Goal: Task Accomplishment & Management: Manage account settings

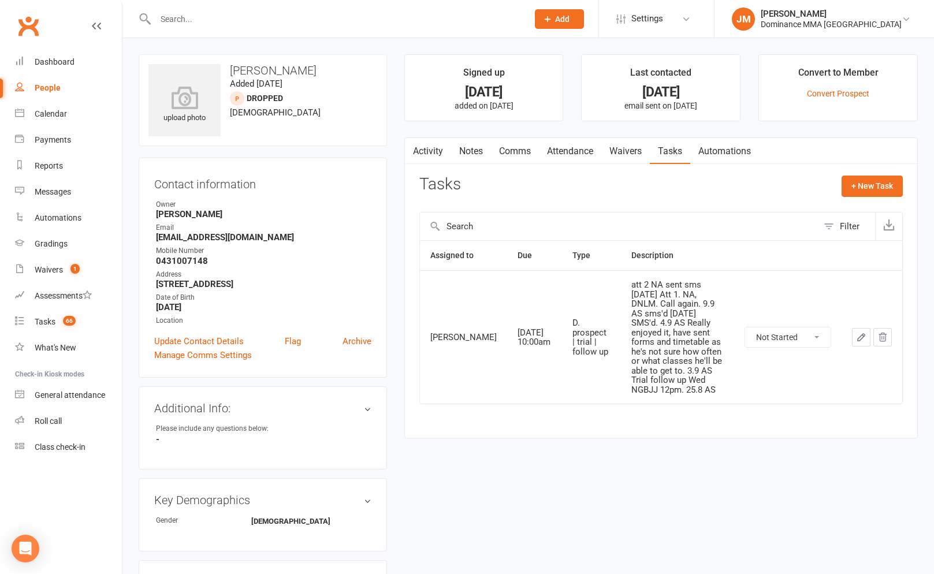
click at [196, 25] on input "text" at bounding box center [336, 19] width 368 height 16
type input "adm fara"
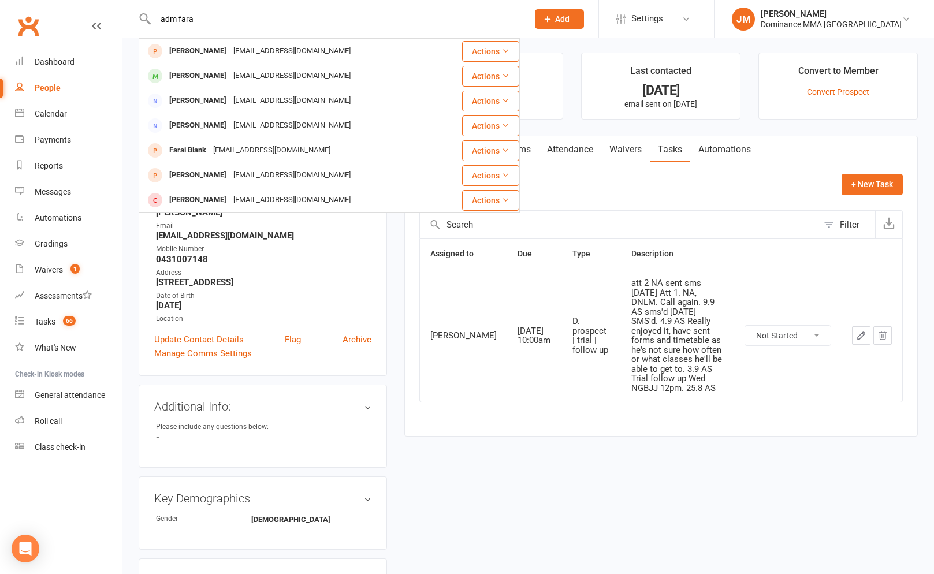
click at [171, 20] on input "adm fara" at bounding box center [336, 19] width 368 height 16
click at [211, 54] on div "[PERSON_NAME]" at bounding box center [198, 51] width 64 height 17
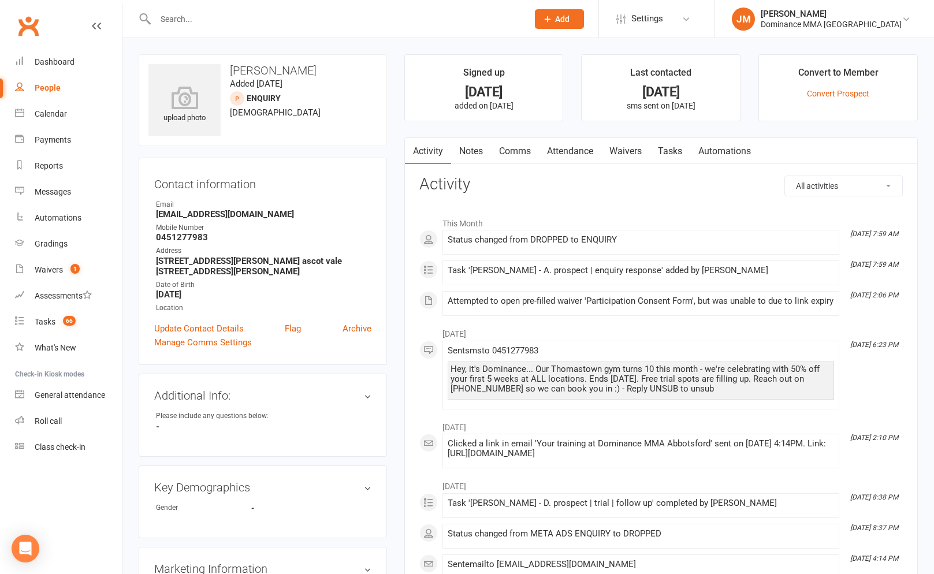
drag, startPoint x: 627, startPoint y: 147, endPoint x: 632, endPoint y: 150, distance: 5.9
click at [627, 147] on link "Waivers" at bounding box center [625, 151] width 49 height 27
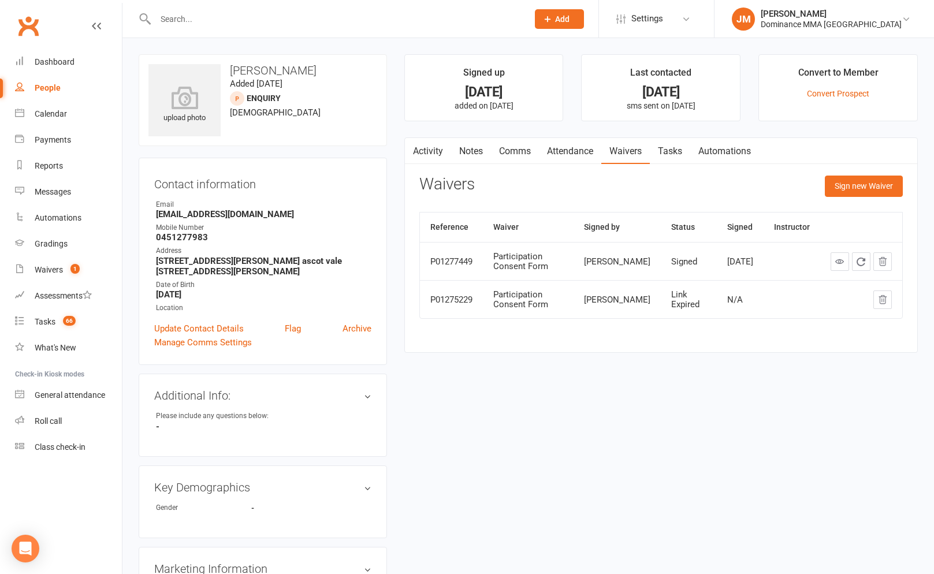
click at [463, 149] on link "Notes" at bounding box center [471, 151] width 40 height 27
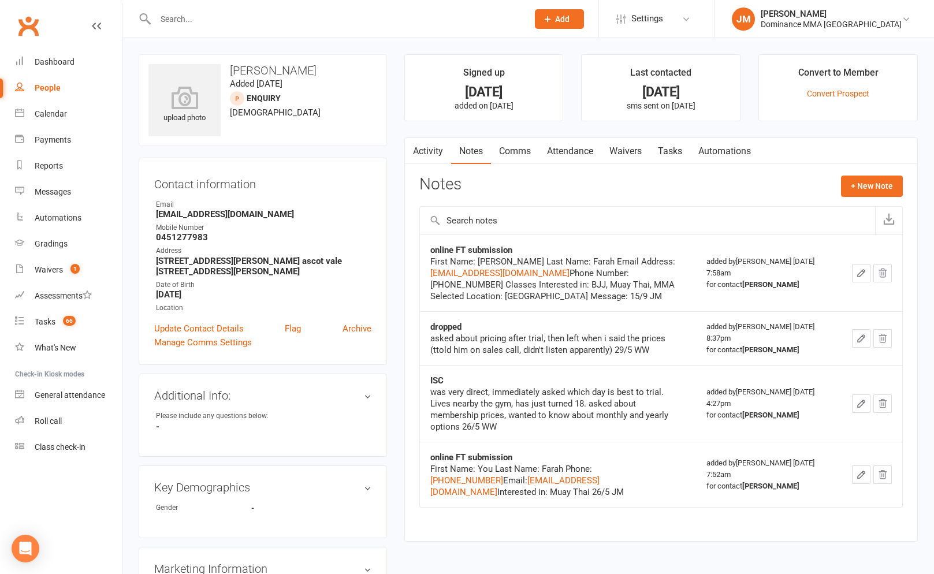
click at [436, 147] on link "Activity" at bounding box center [428, 151] width 46 height 27
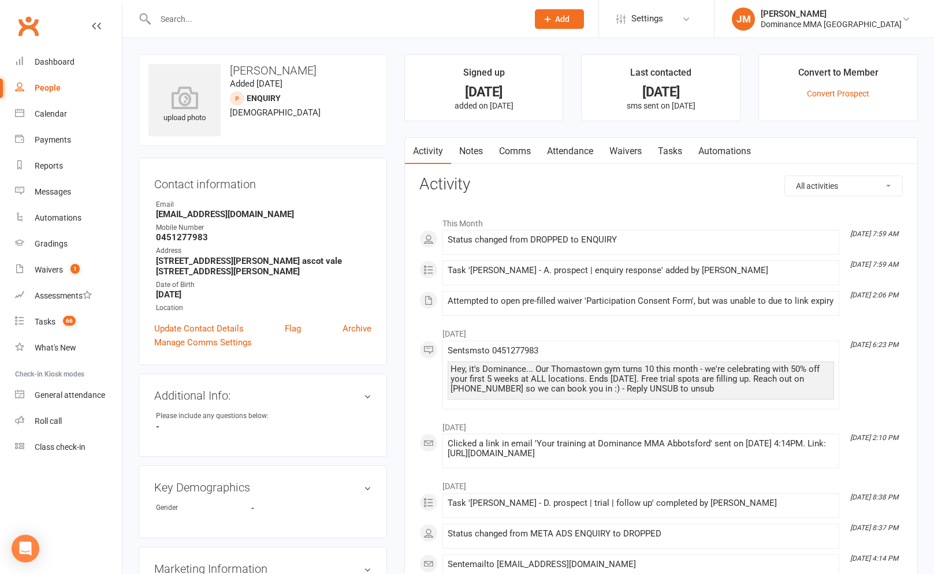
click at [466, 156] on link "Notes" at bounding box center [471, 151] width 40 height 27
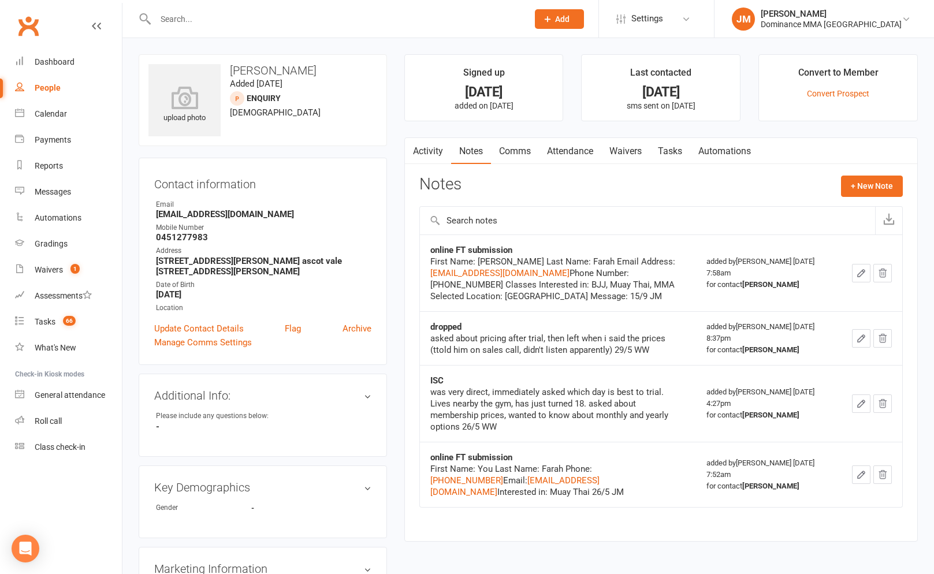
click at [421, 150] on link "Activity" at bounding box center [428, 151] width 46 height 27
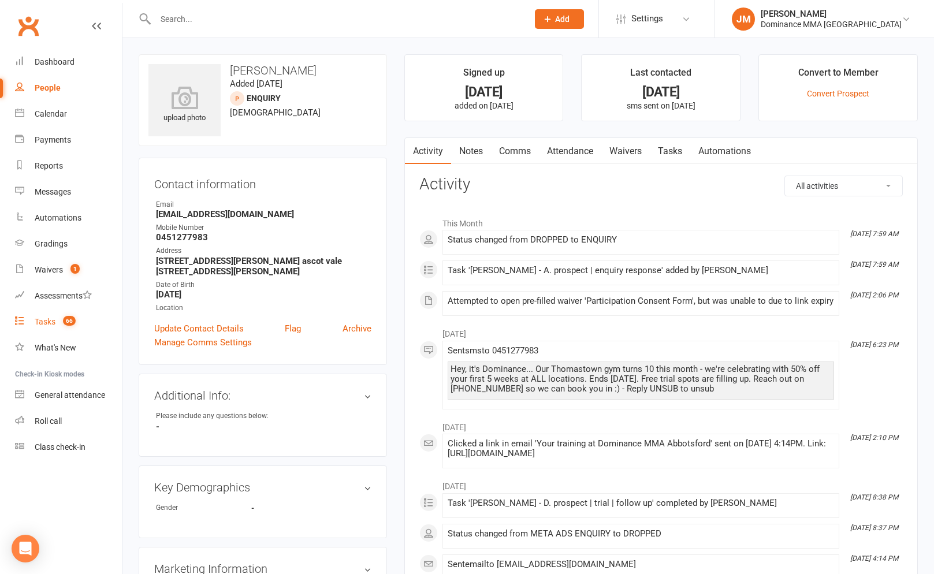
click at [50, 320] on div "Tasks" at bounding box center [45, 321] width 21 height 9
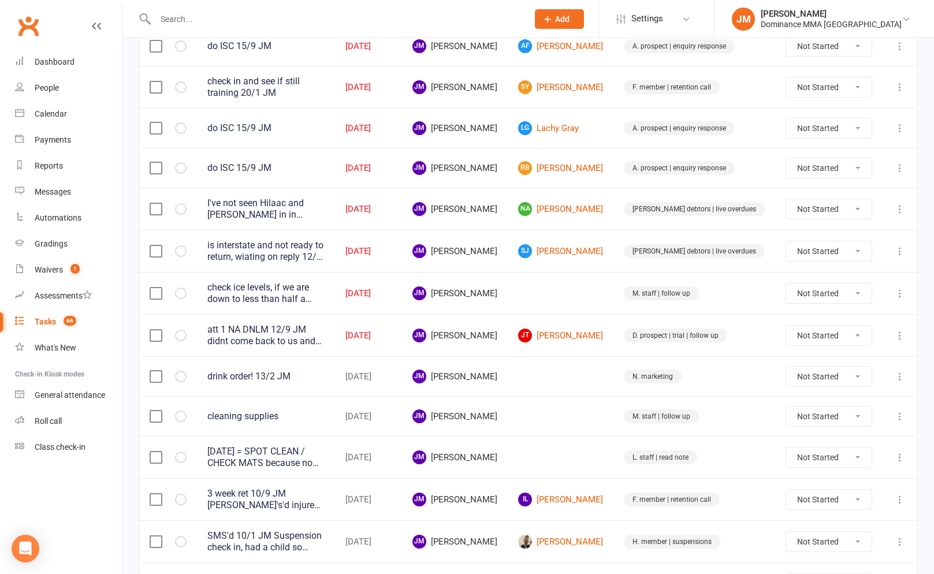
scroll to position [349, 0]
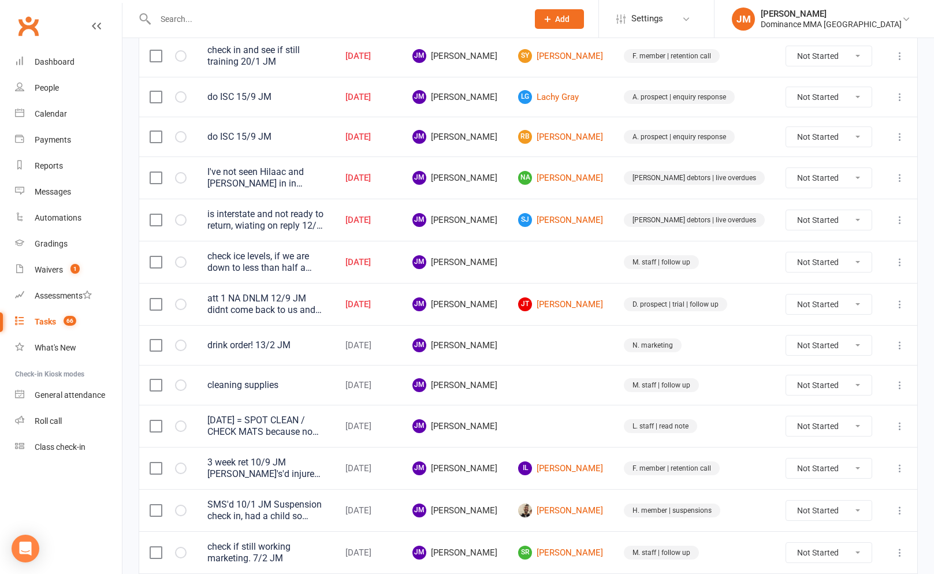
click at [325, 271] on div "check ice levels, if we are down to less than half a bag, let cat know, after c…" at bounding box center [265, 262] width 117 height 23
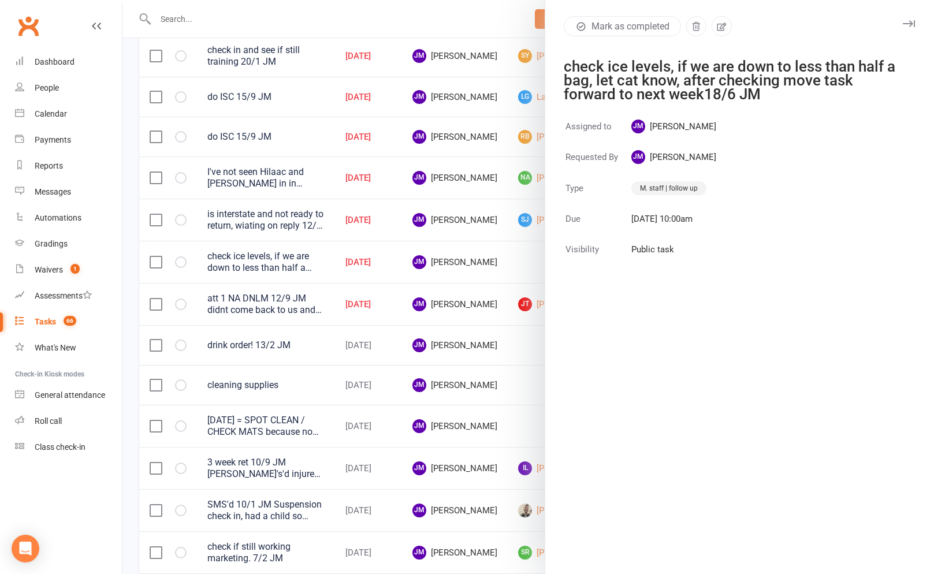
click at [333, 252] on div at bounding box center [527, 287] width 811 height 574
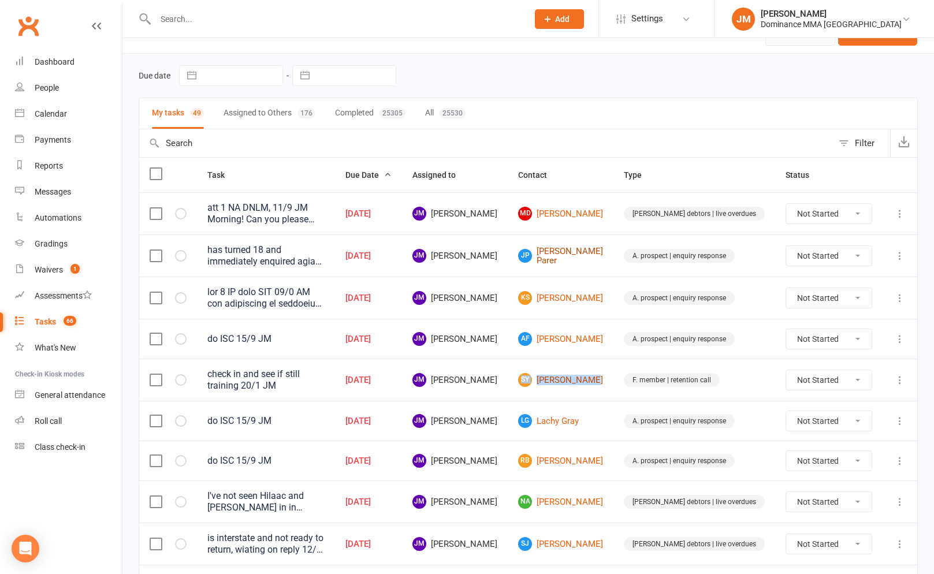
scroll to position [25, 0]
click at [899, 298] on icon at bounding box center [900, 298] width 12 height 12
click at [826, 352] on link "Edit" at bounding box center [849, 343] width 114 height 23
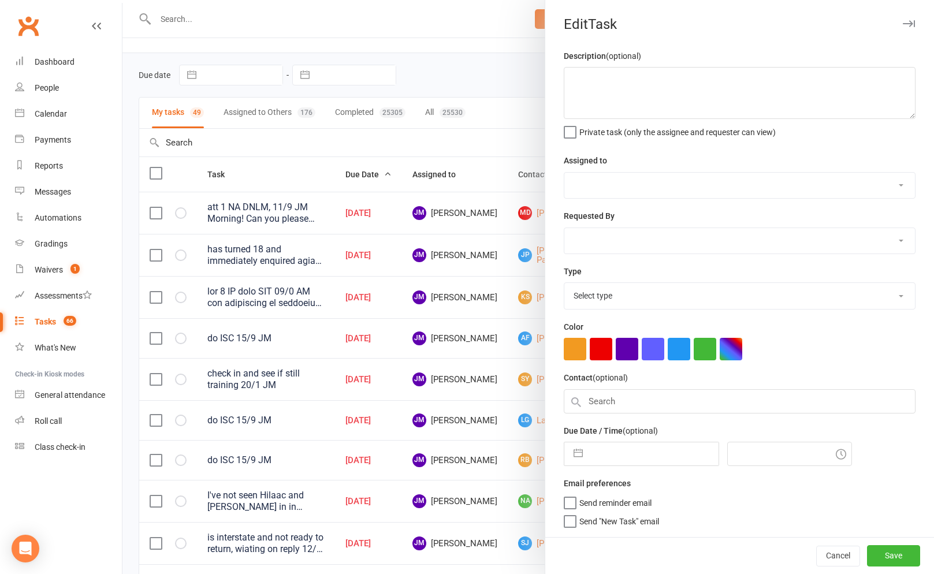
type textarea "att 1 NA sent SMS 10/9 JM not responding to attempted contact, give another try…"
select select "45422"
type input "15 Sep 2025"
type input "8:00am"
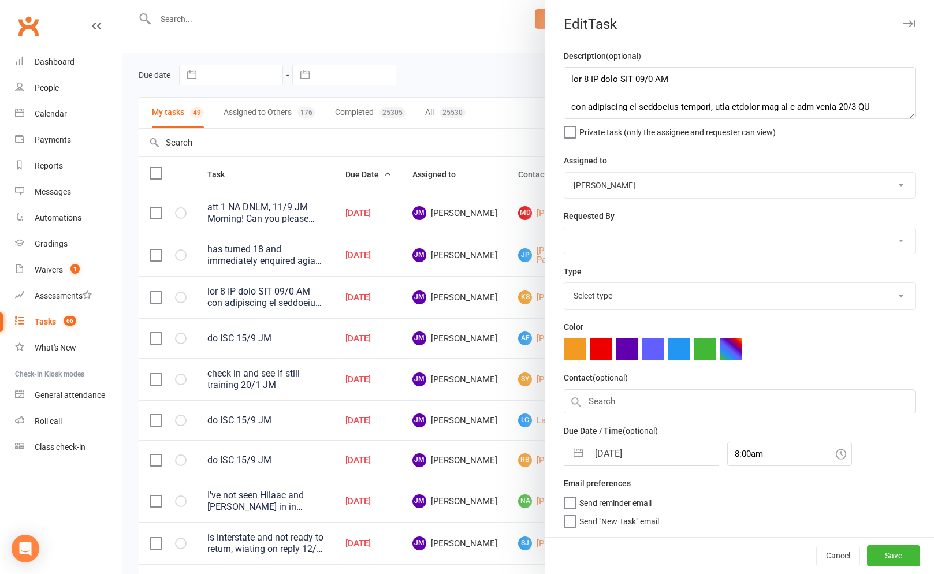
select select "3860"
click at [606, 455] on input "15 Sep 2025" at bounding box center [654, 450] width 130 height 23
select select "7"
select select "2025"
select select "8"
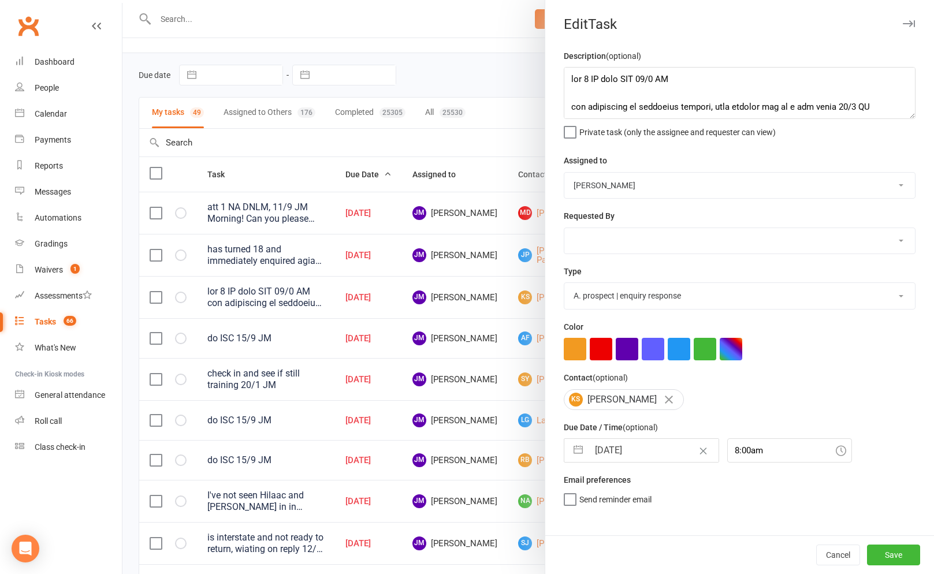
select select "2025"
select select "9"
select select "2025"
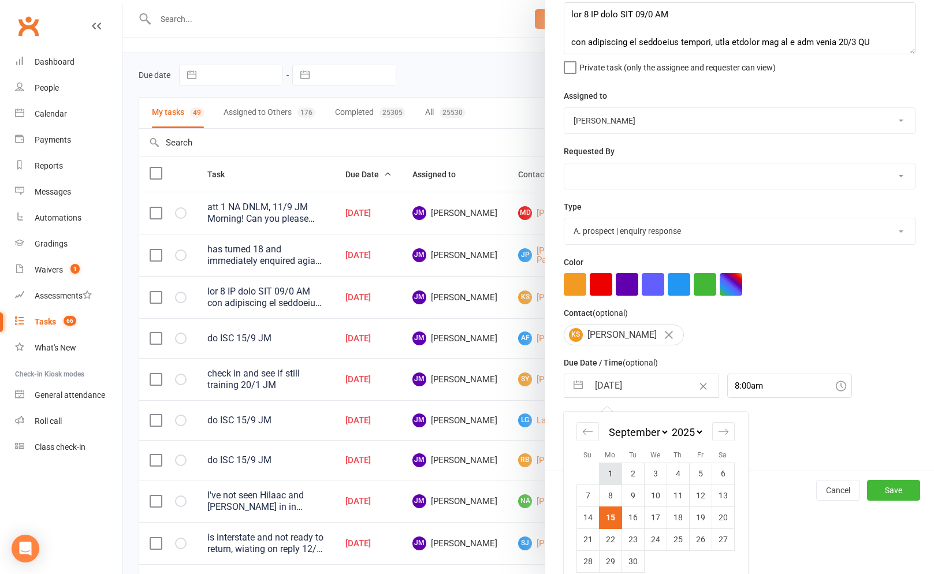
scroll to position [79, 0]
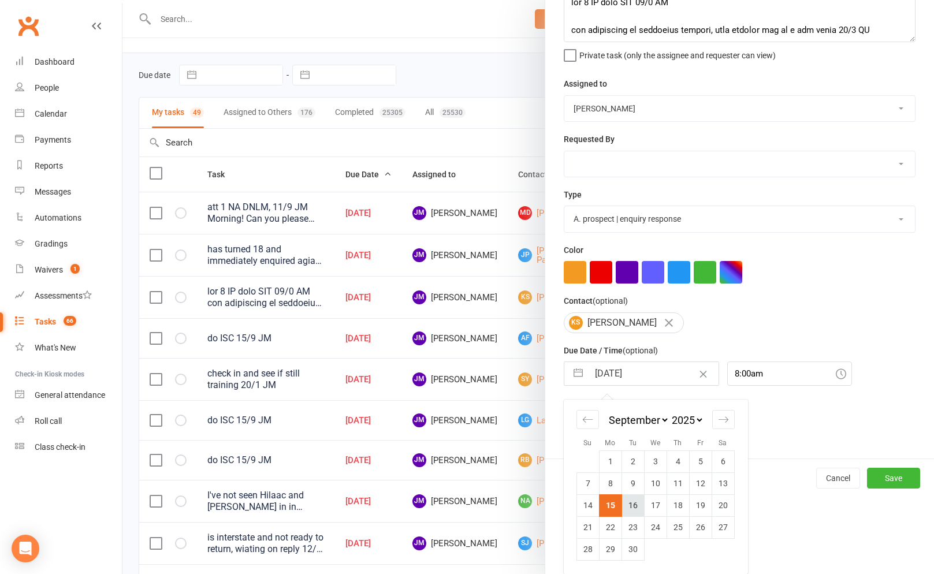
click at [634, 505] on td "16" at bounding box center [632, 505] width 23 height 22
type input "16 Sep 2025"
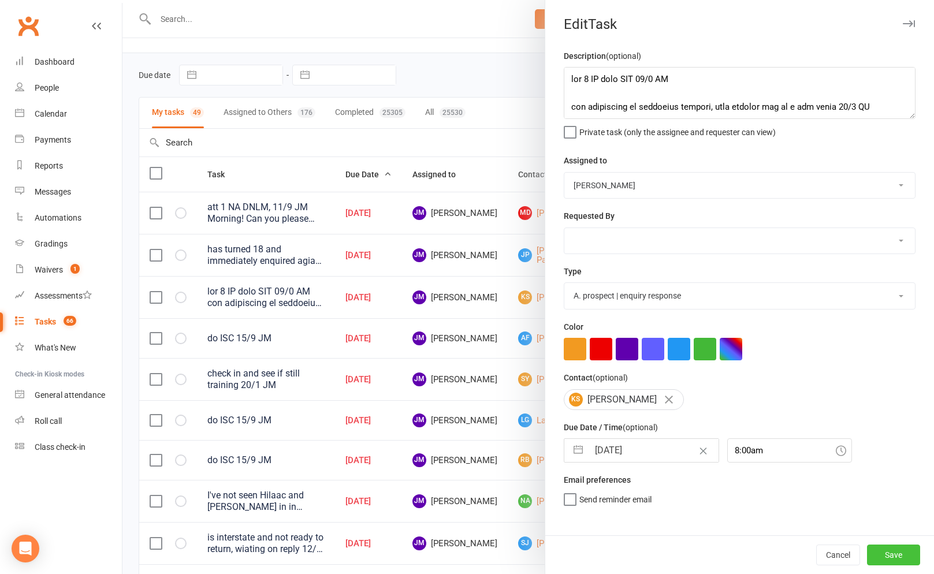
click at [905, 555] on button "Save" at bounding box center [893, 555] width 53 height 21
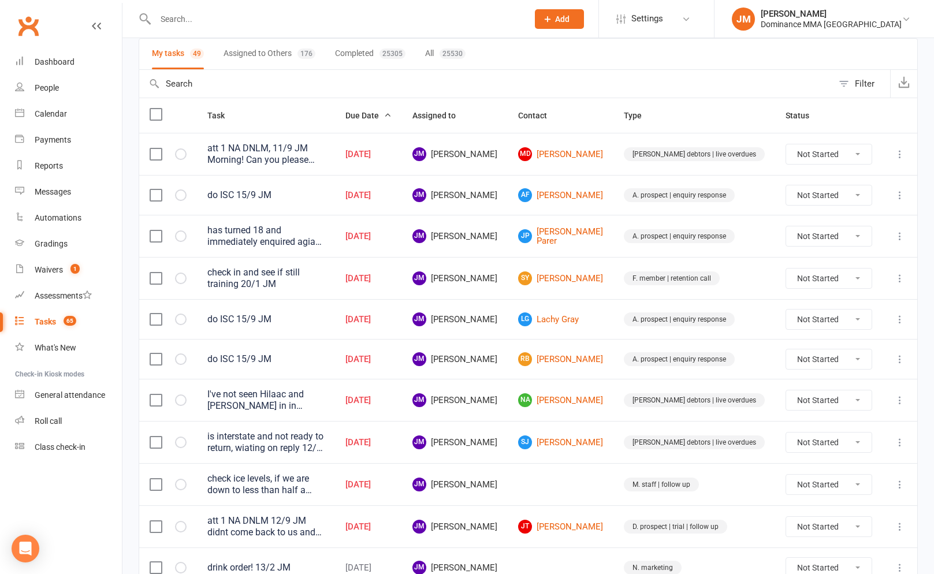
scroll to position [88, 0]
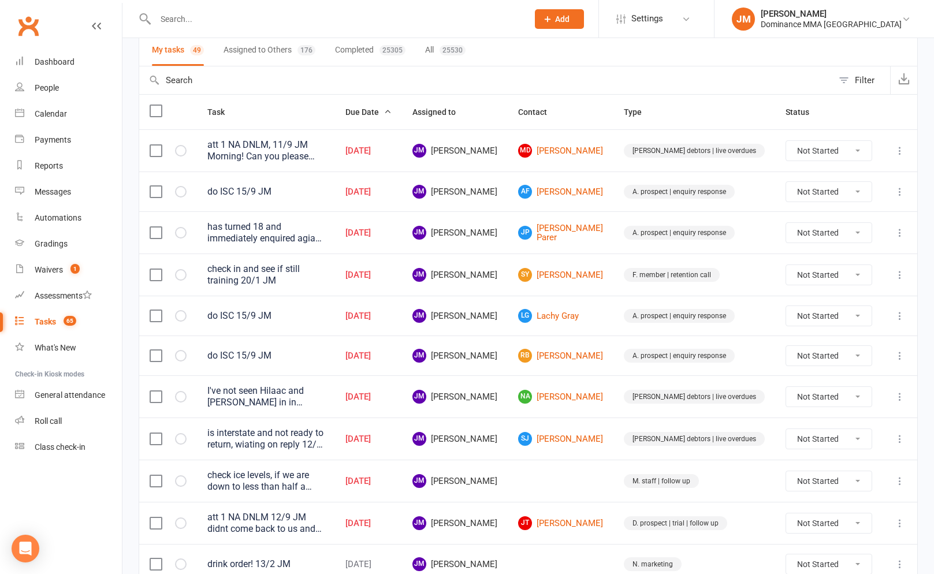
click at [903, 276] on icon at bounding box center [900, 275] width 12 height 12
click at [812, 315] on link "Edit" at bounding box center [849, 319] width 114 height 23
type textarea "check in and see if still training 20/1 JM"
select select "45422"
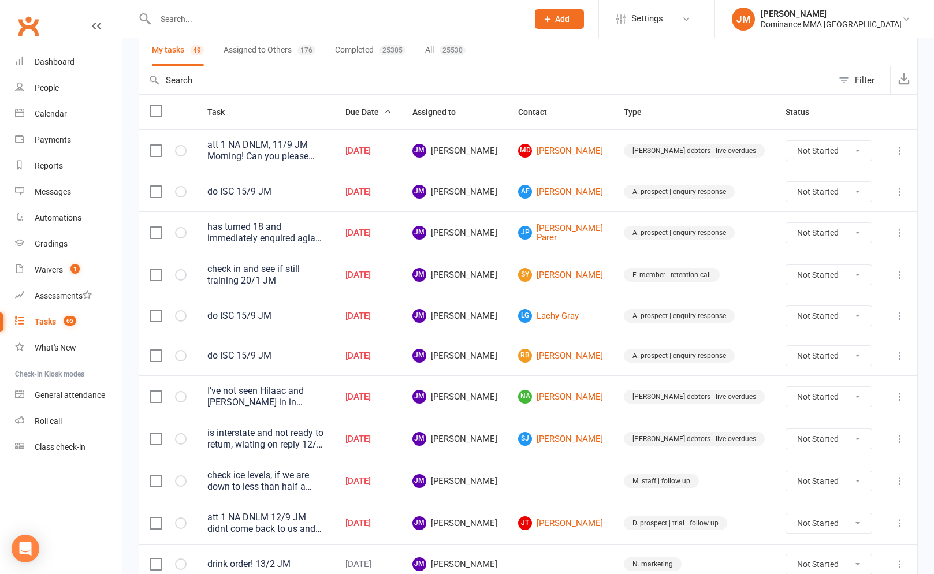
type input "15 Sep 2025"
type input "8:30am"
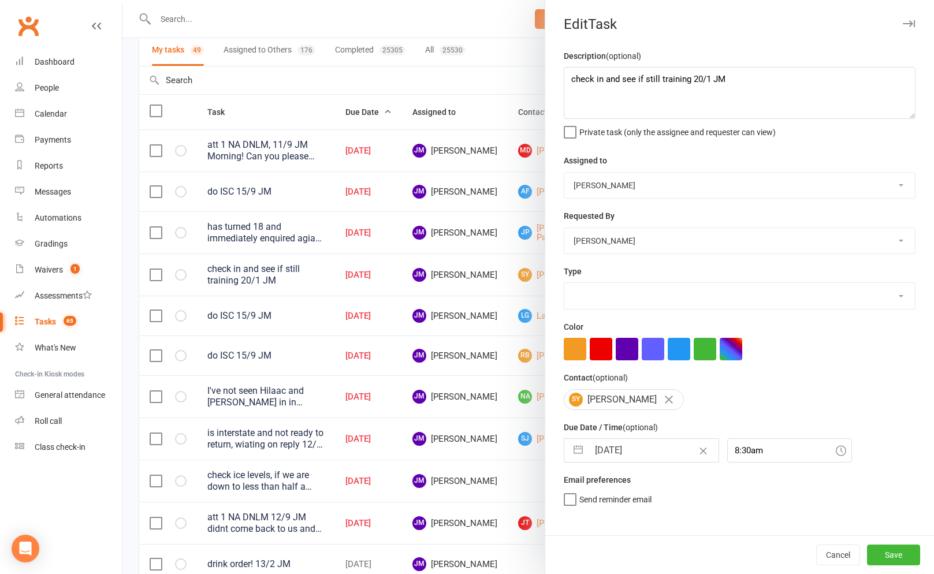
select select "3865"
select select "7"
select select "2025"
select select "8"
select select "2025"
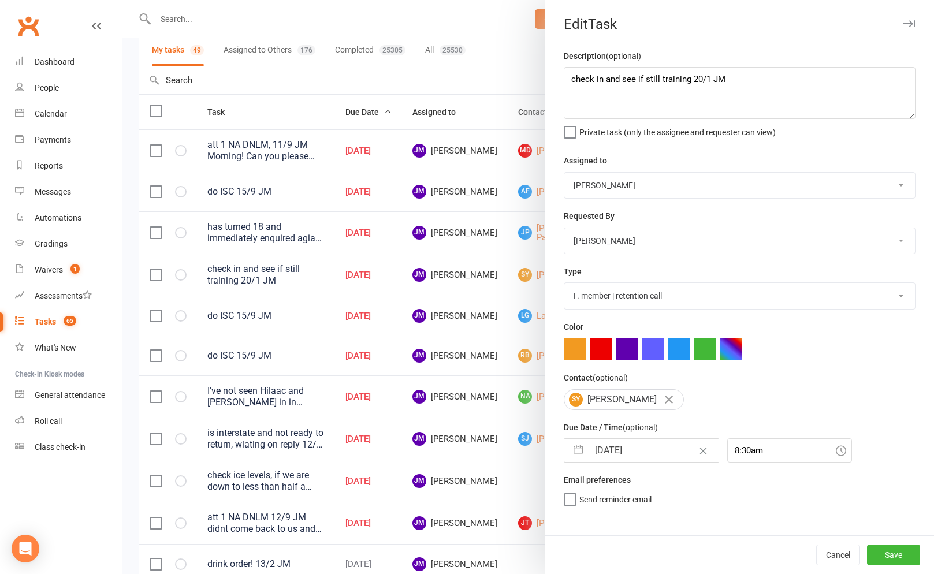
select select "9"
select select "2025"
click at [590, 459] on input "15 Sep 2025" at bounding box center [654, 450] width 130 height 23
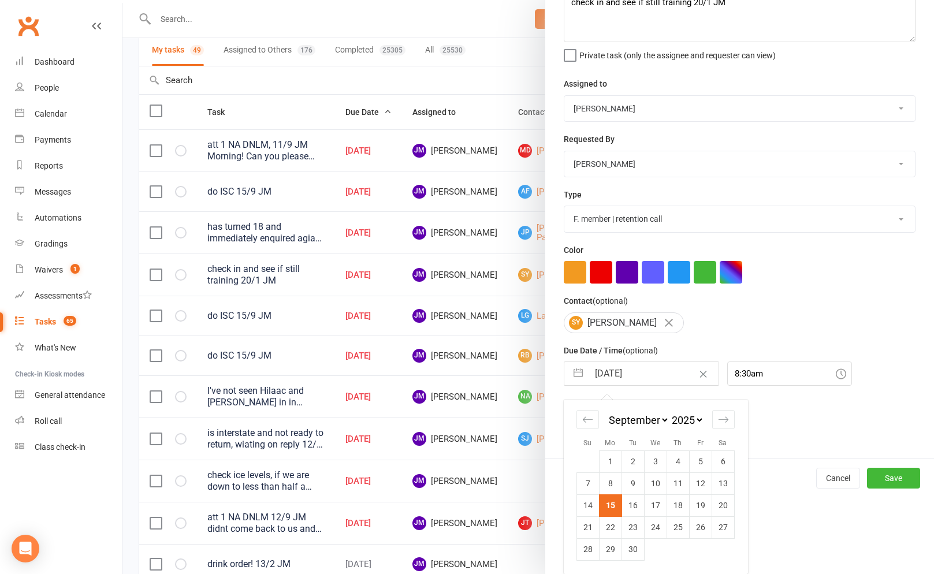
click at [627, 501] on td "16" at bounding box center [632, 505] width 23 height 22
type input "16 Sep 2025"
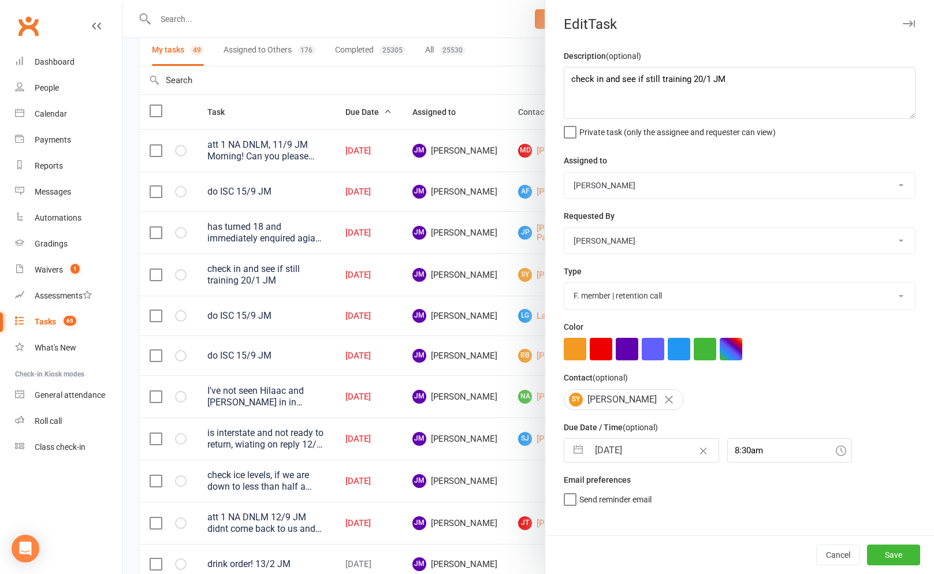
scroll to position [0, 0]
click at [883, 552] on button "Save" at bounding box center [893, 555] width 53 height 21
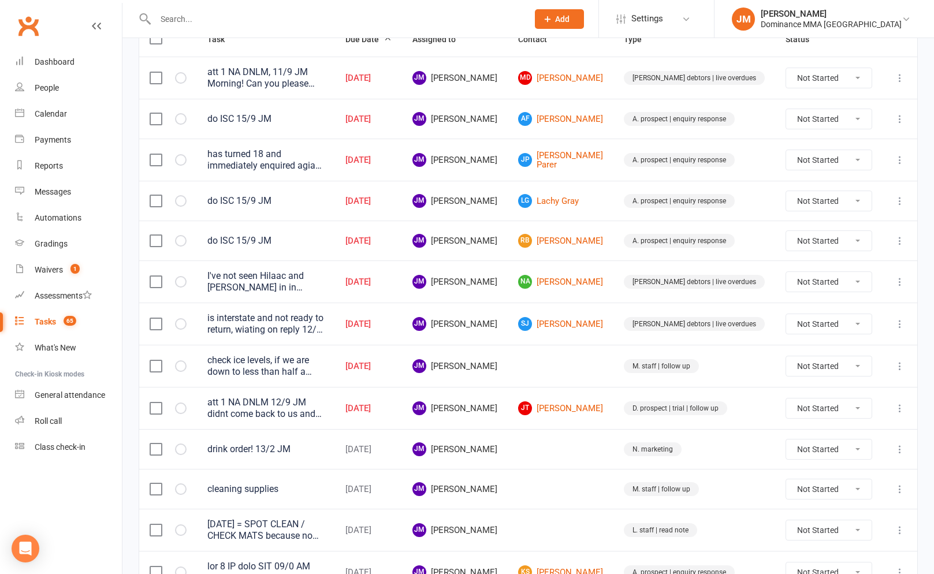
scroll to position [161, 0]
click at [900, 282] on icon at bounding box center [900, 281] width 12 height 12
click at [824, 323] on link "Edit" at bounding box center [849, 326] width 114 height 23
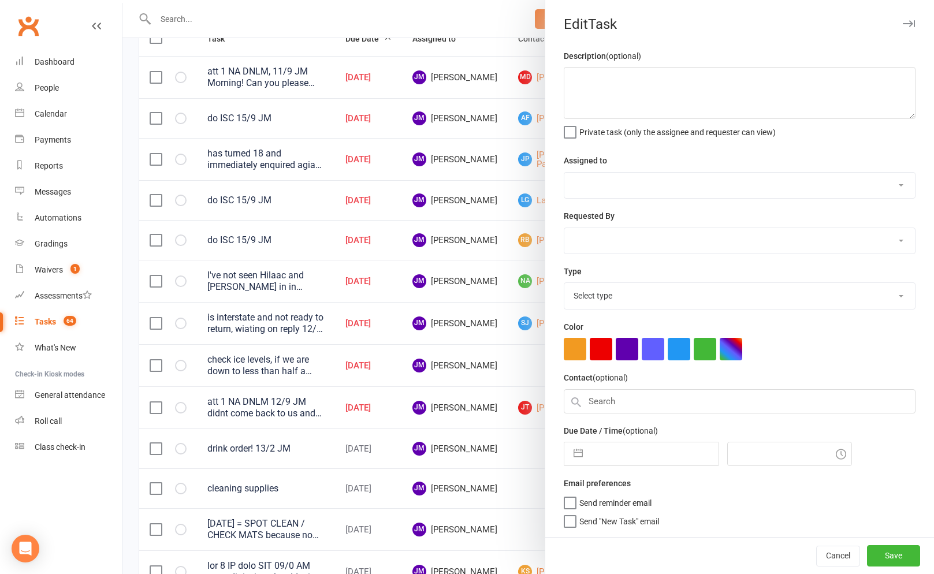
type textarea "I've not seen Hilaac and [PERSON_NAME] in in weeks, might be worth cancelling t…"
select select "45422"
type input "15 Sep 2025"
type input "9:15am"
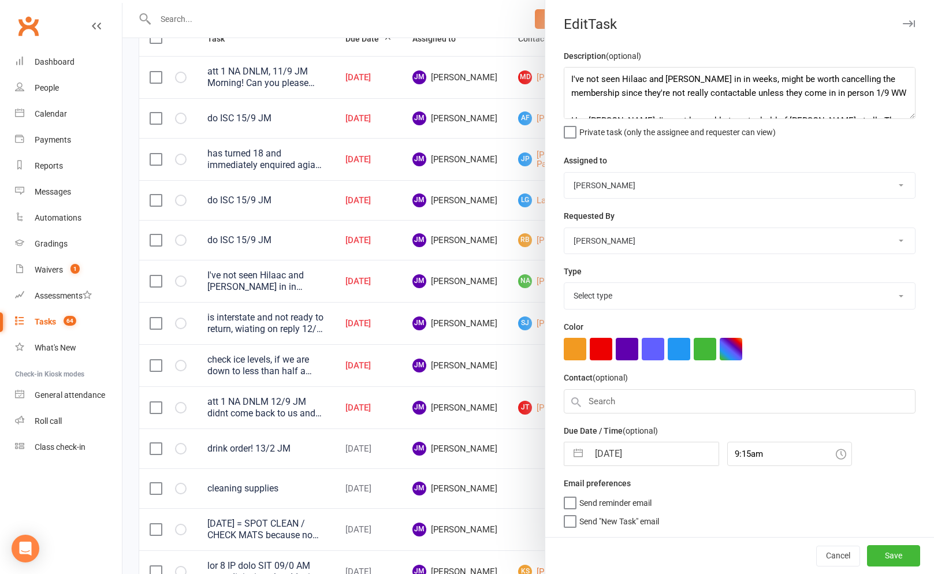
select select "3869"
select select "7"
select select "2025"
select select "8"
select select "2025"
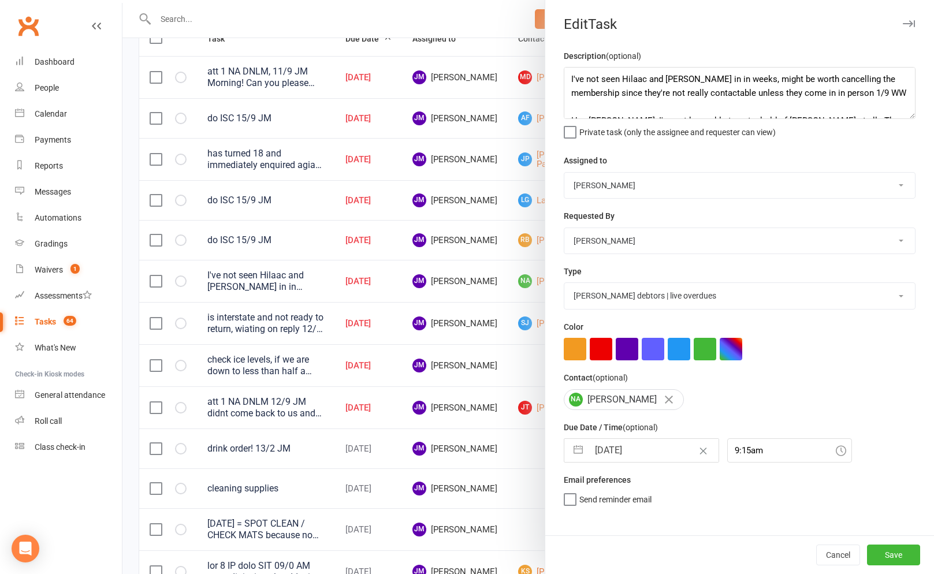
select select "9"
select select "2025"
click at [632, 449] on input "15 Sep 2025" at bounding box center [654, 450] width 130 height 23
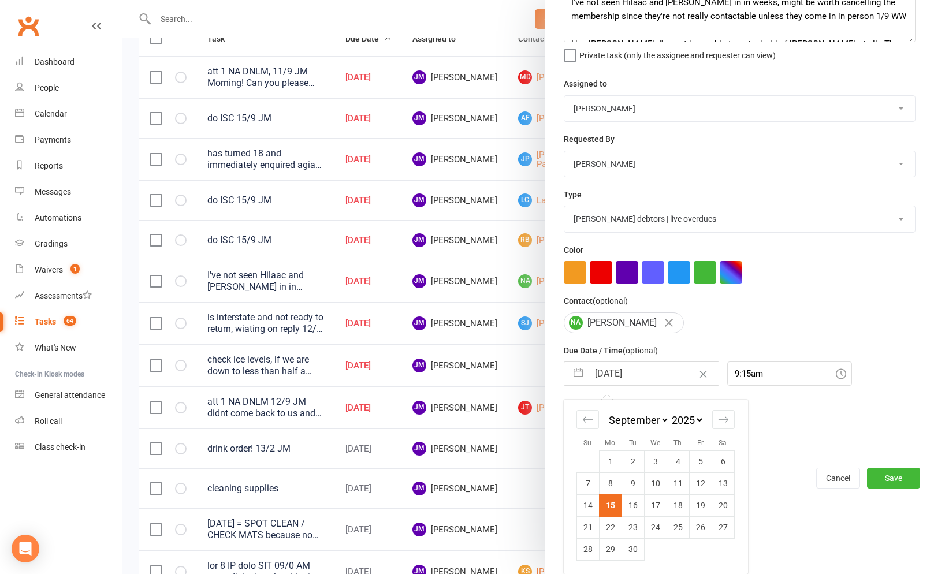
drag, startPoint x: 632, startPoint y: 504, endPoint x: 639, endPoint y: 505, distance: 7.6
click at [632, 504] on td "16" at bounding box center [632, 505] width 23 height 22
type input "16 Sep 2025"
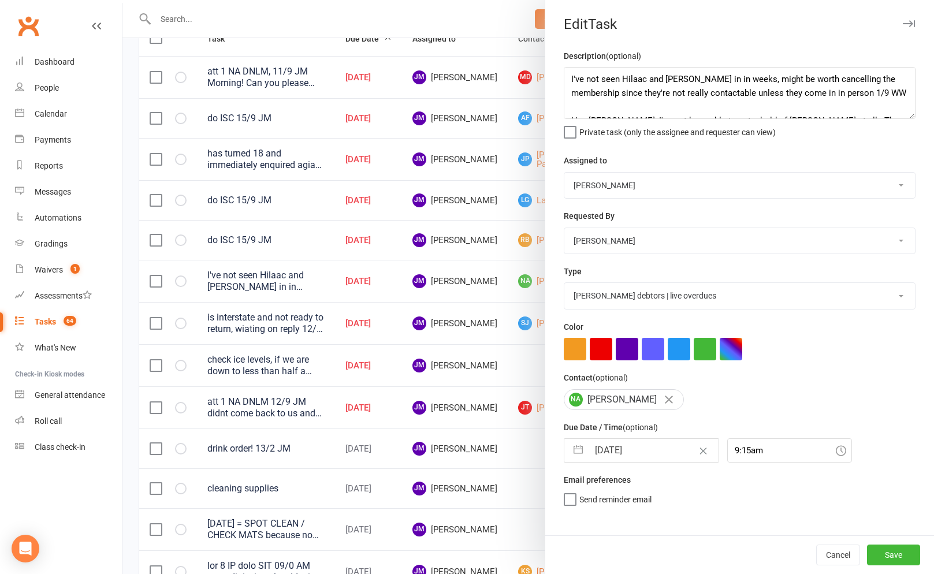
scroll to position [0, 0]
click at [892, 564] on button "Save" at bounding box center [893, 555] width 53 height 21
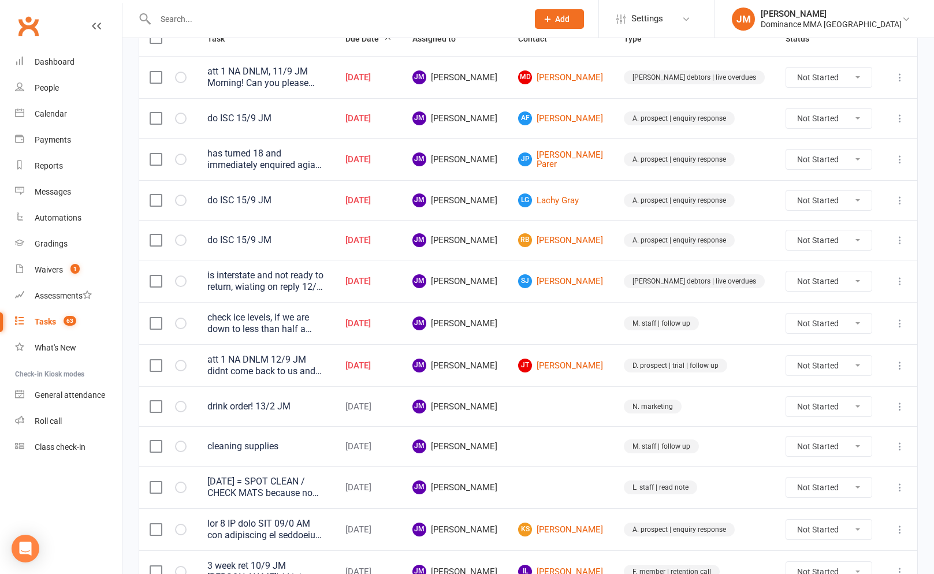
click at [900, 280] on icon at bounding box center [900, 281] width 12 height 12
click at [812, 333] on link "Edit" at bounding box center [849, 326] width 114 height 23
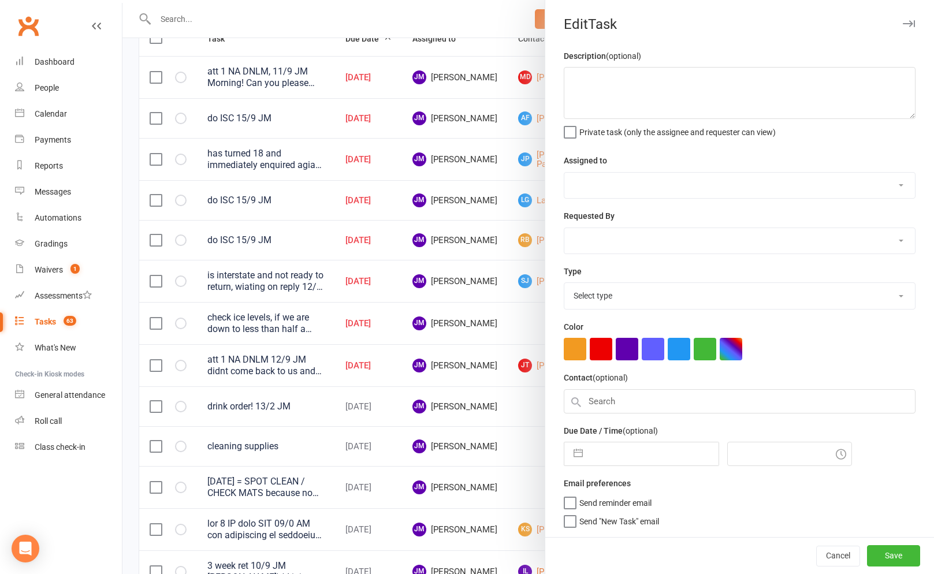
type textarea "is interstate and not ready to return, wiating on reply 12/9 JM att 1 NA sent S…"
select select "45422"
type input "15 Sep 2025"
type input "9:45am"
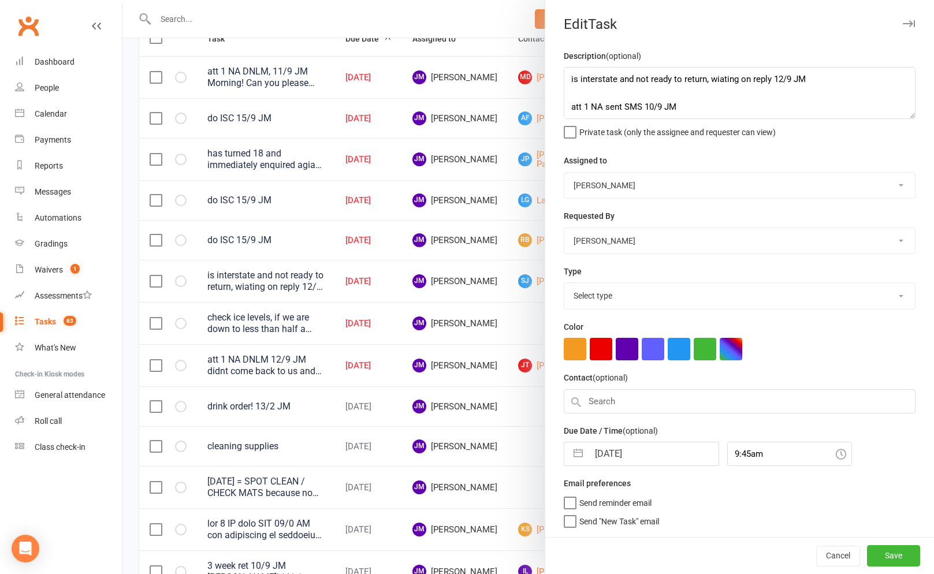
select select "3869"
click at [621, 462] on input "15 Sep 2025" at bounding box center [654, 450] width 130 height 23
select select "7"
select select "2025"
select select "8"
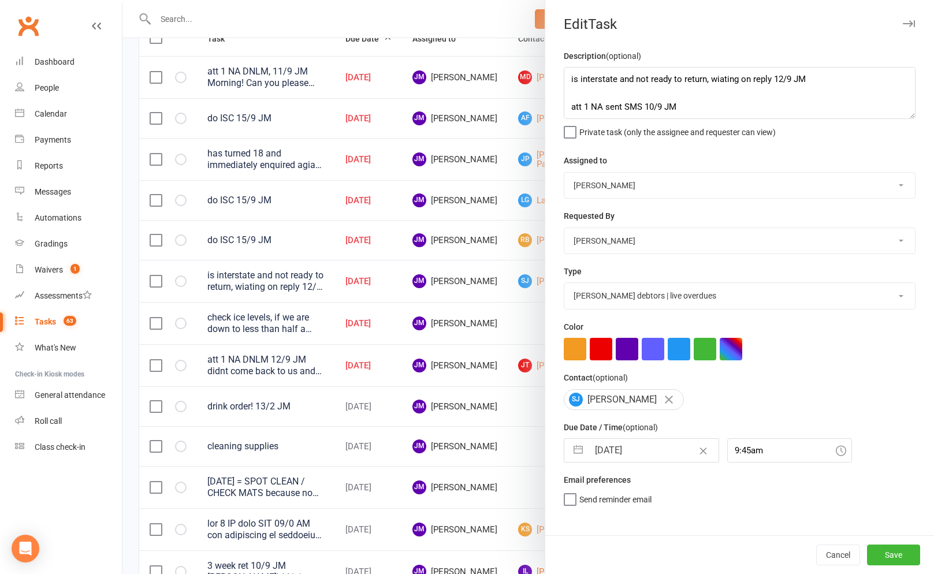
select select "2025"
select select "9"
select select "2025"
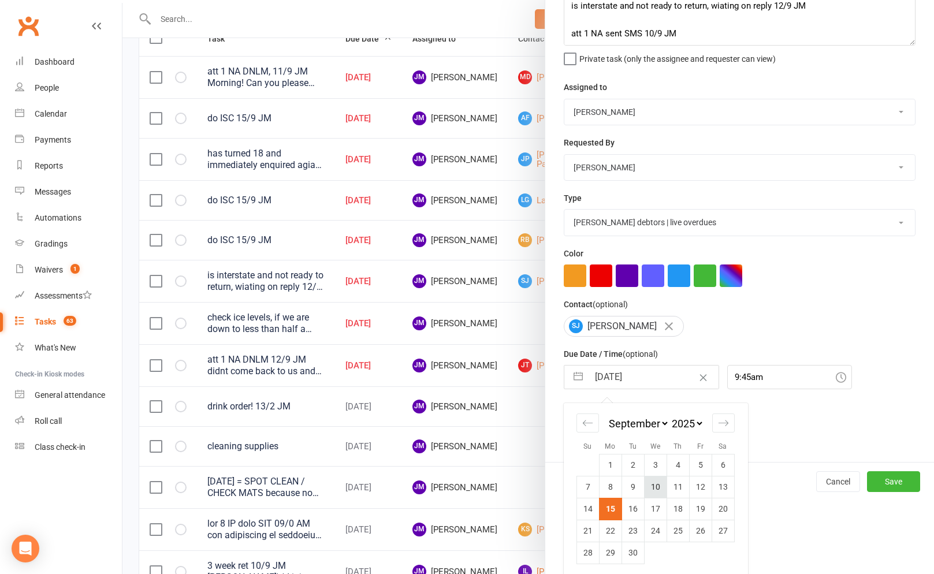
scroll to position [79, 0]
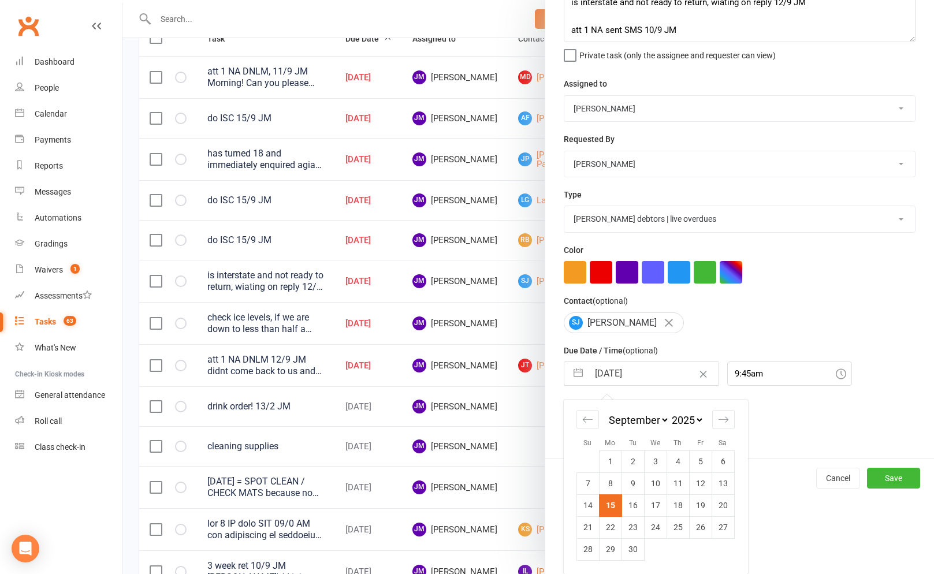
drag, startPoint x: 632, startPoint y: 501, endPoint x: 676, endPoint y: 509, distance: 45.3
click at [632, 501] on td "16" at bounding box center [632, 505] width 23 height 22
type input "16 Sep 2025"
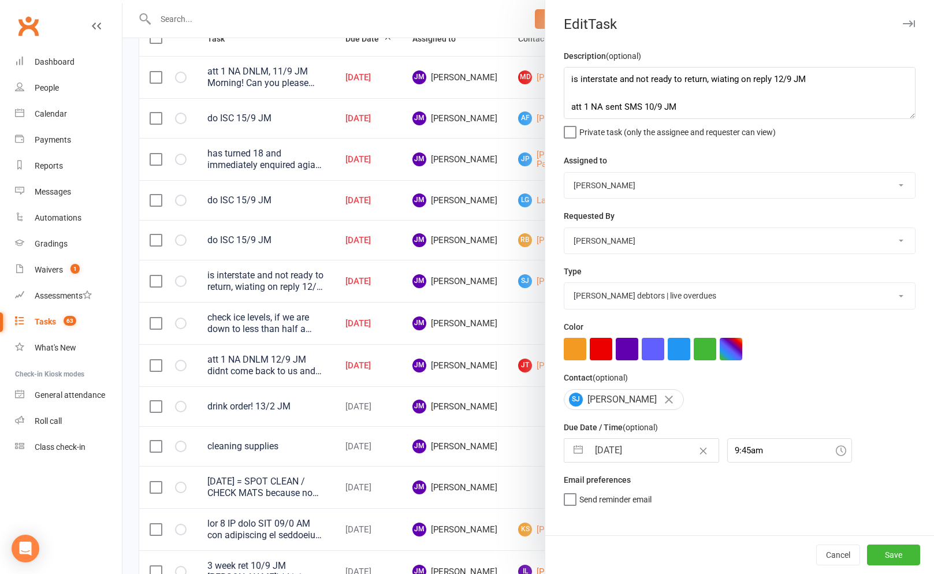
scroll to position [0, 0]
click at [882, 554] on button "Save" at bounding box center [893, 555] width 53 height 21
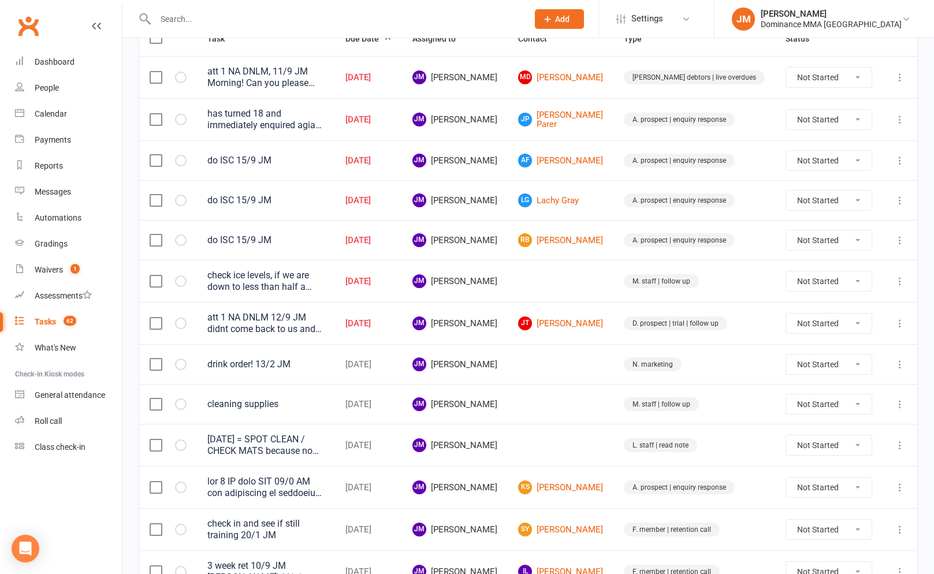
click at [898, 279] on icon at bounding box center [900, 281] width 12 height 12
click at [811, 323] on link "Edit" at bounding box center [849, 326] width 114 height 23
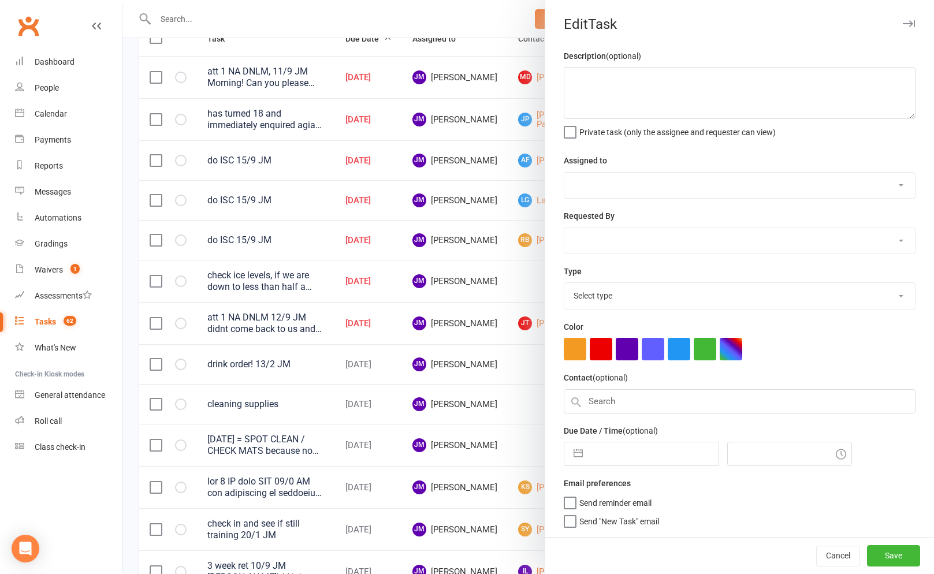
type textarea "check ice levels, if we are down to less than half a bag, let cat know, after c…"
select select "45422"
type input "15 Sep 2025"
type input "10:00am"
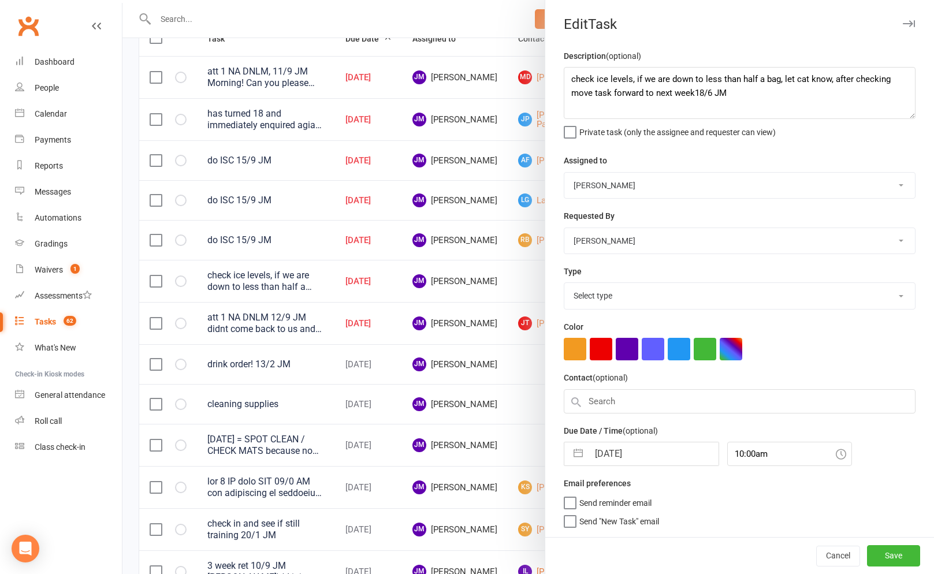
select select "3872"
select select "7"
select select "2025"
select select "8"
select select "2025"
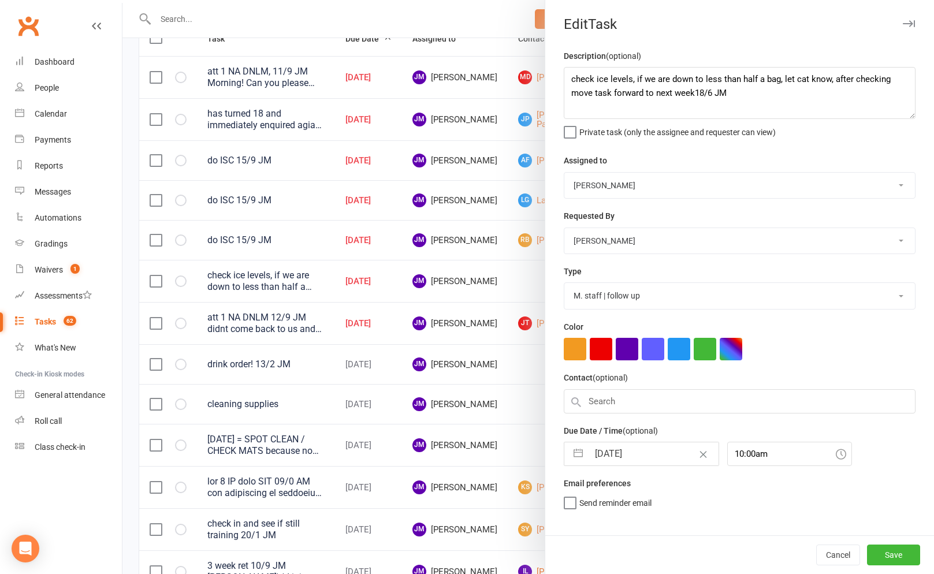
select select "9"
select select "2025"
click at [595, 463] on input "15 Sep 2025" at bounding box center [654, 453] width 130 height 23
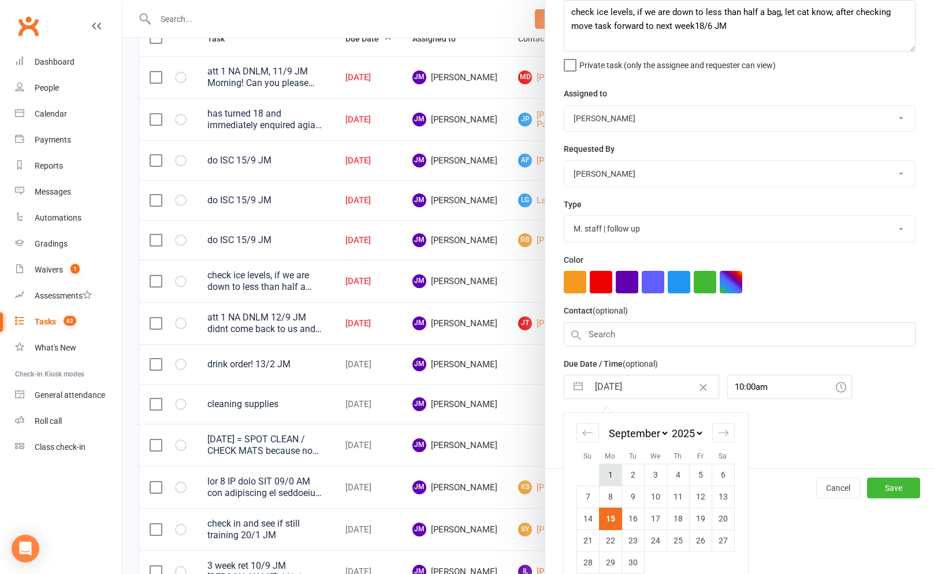
scroll to position [82, 0]
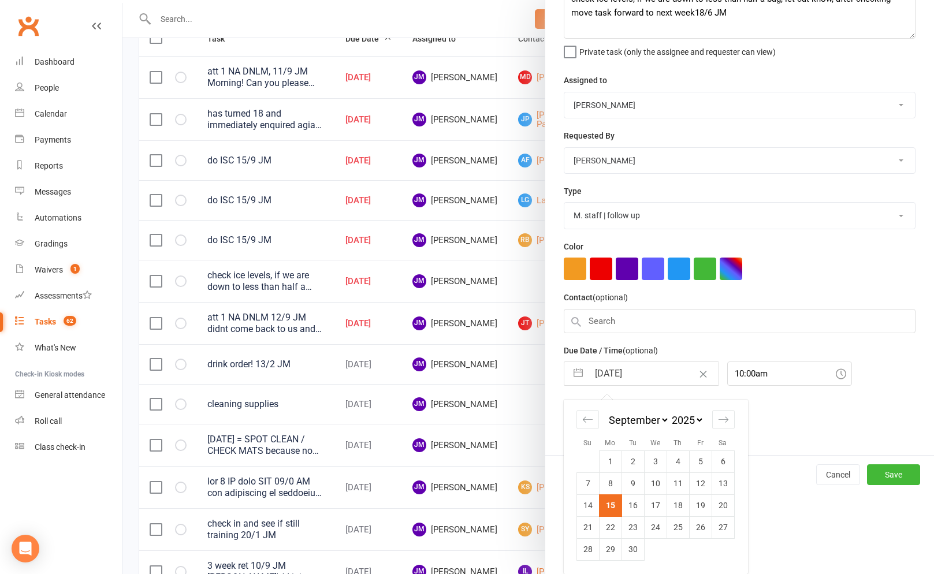
click at [630, 504] on td "16" at bounding box center [632, 505] width 23 height 22
type input "16 Sep 2025"
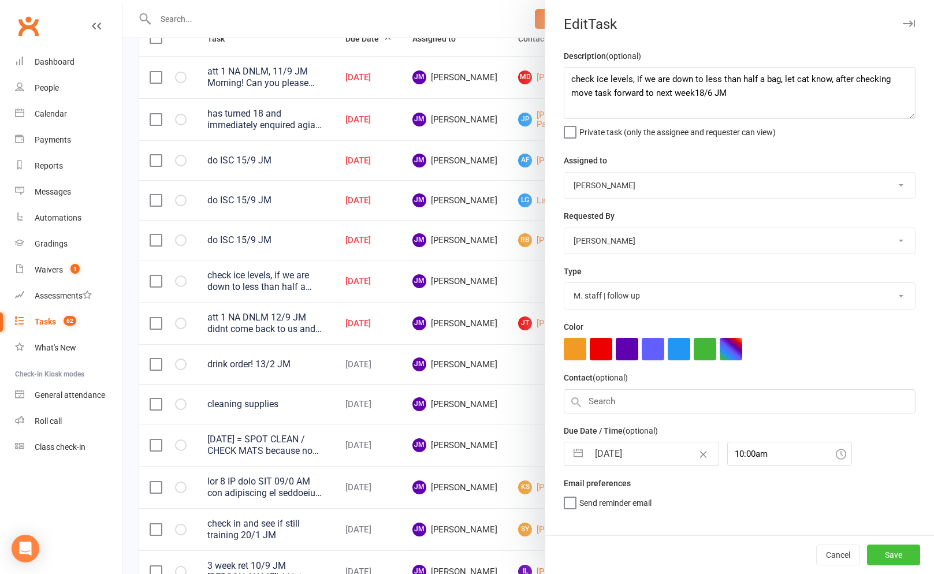
click at [896, 562] on button "Save" at bounding box center [893, 555] width 53 height 21
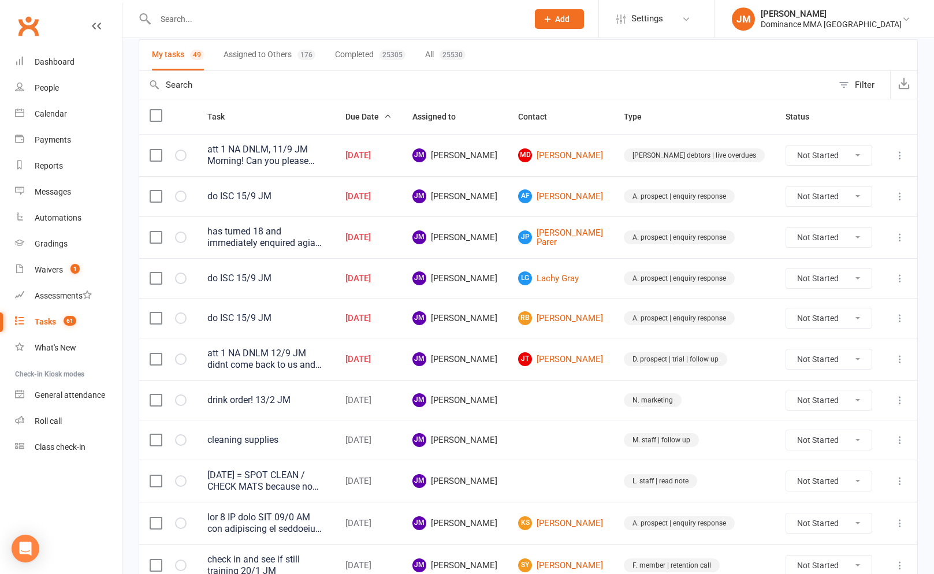
scroll to position [76, 0]
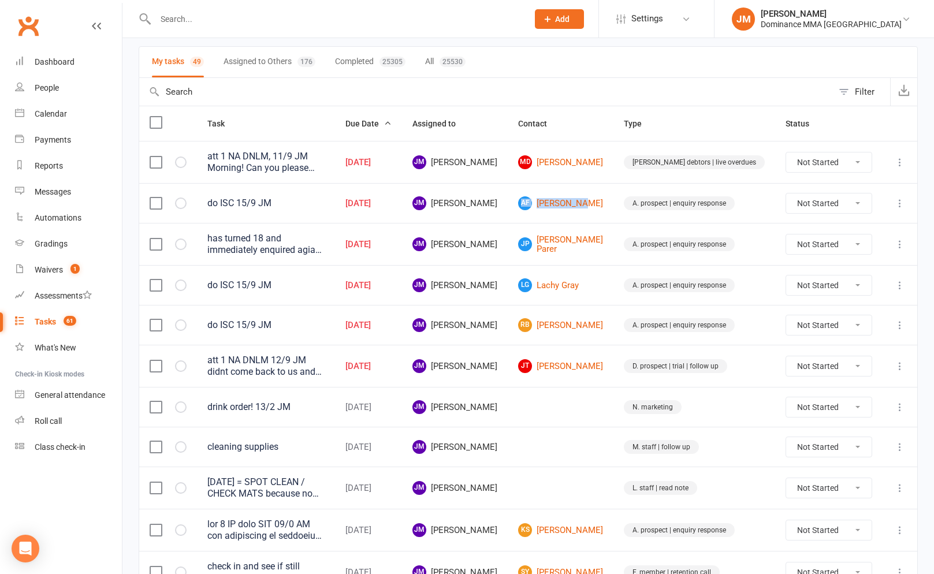
click at [902, 371] on icon at bounding box center [900, 366] width 12 height 12
click at [822, 406] on link "Edit" at bounding box center [849, 414] width 114 height 23
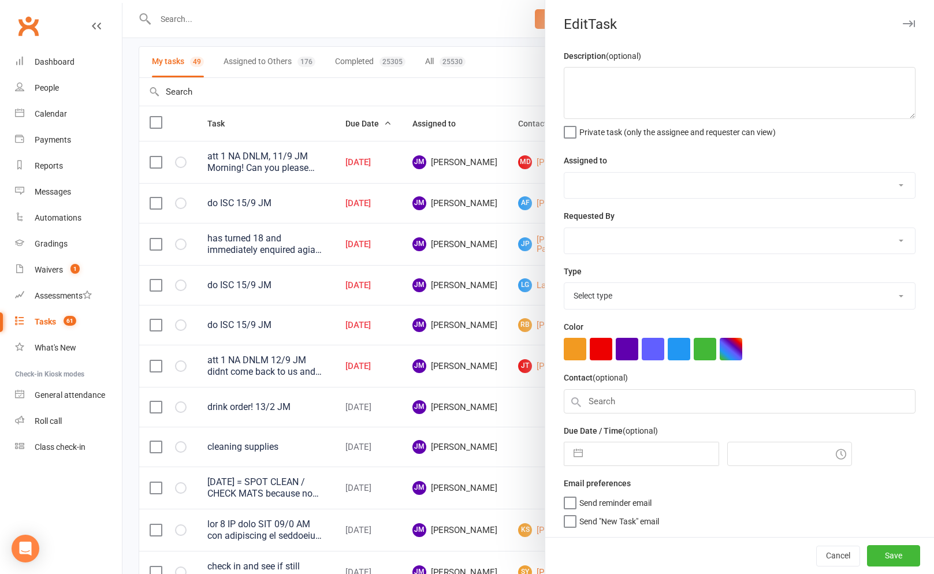
type textarea "att 1 NA DNLM 12/9 JM didnt come back to us and forms expired, sent another set…"
select select "45422"
select select "49757"
type input "15 Sep 2025"
type input "4:00pm"
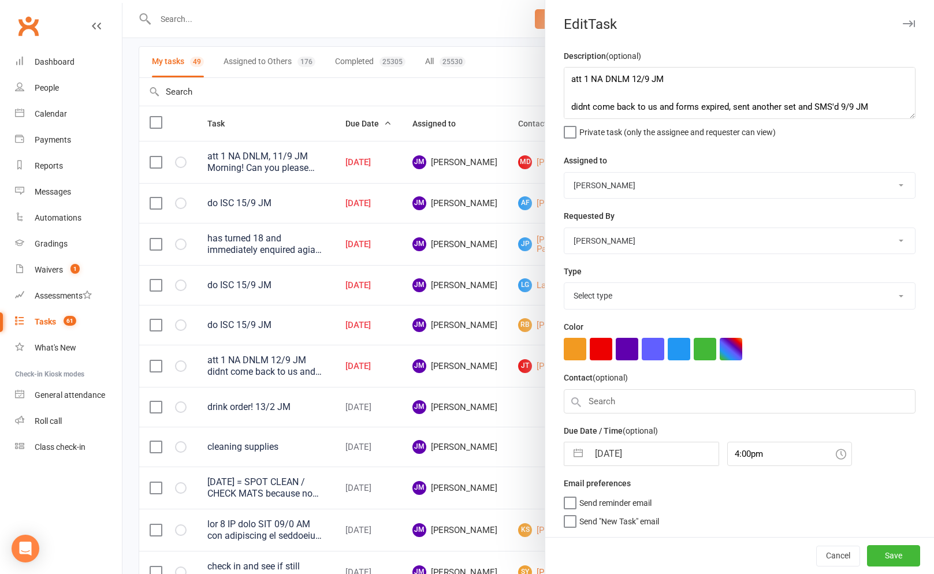
select select "3863"
click at [591, 461] on input "15 Sep 2025" at bounding box center [654, 450] width 130 height 23
select select "7"
select select "2025"
select select "8"
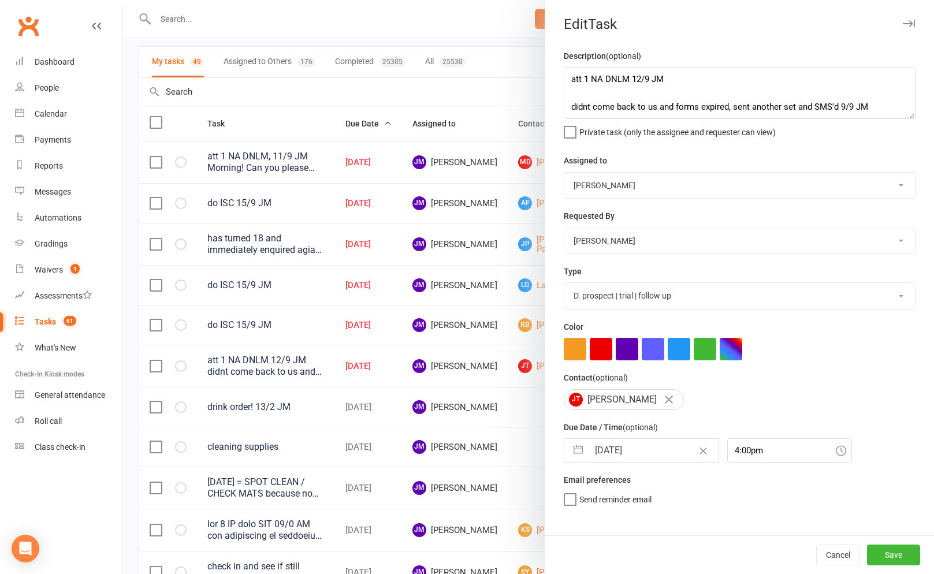
select select "2025"
select select "9"
select select "2025"
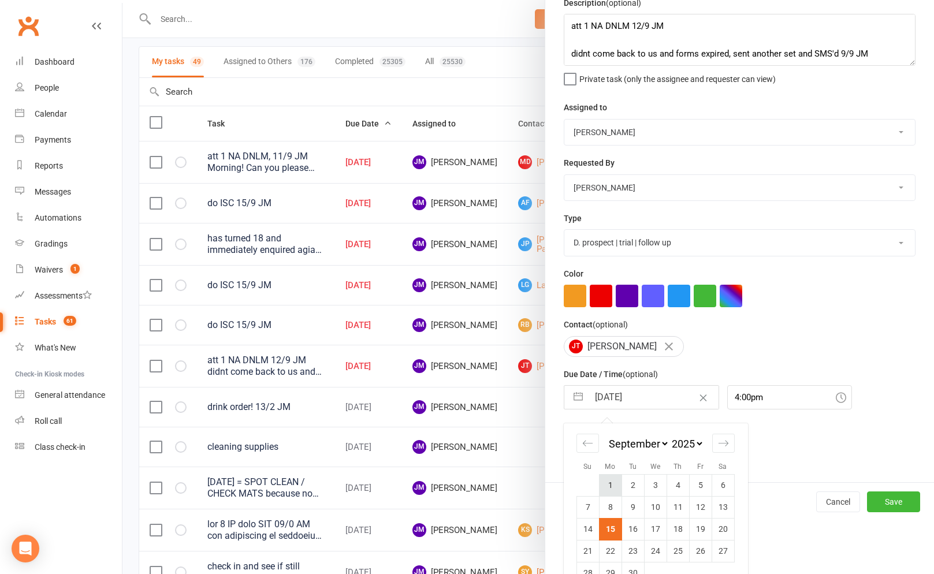
scroll to position [79, 0]
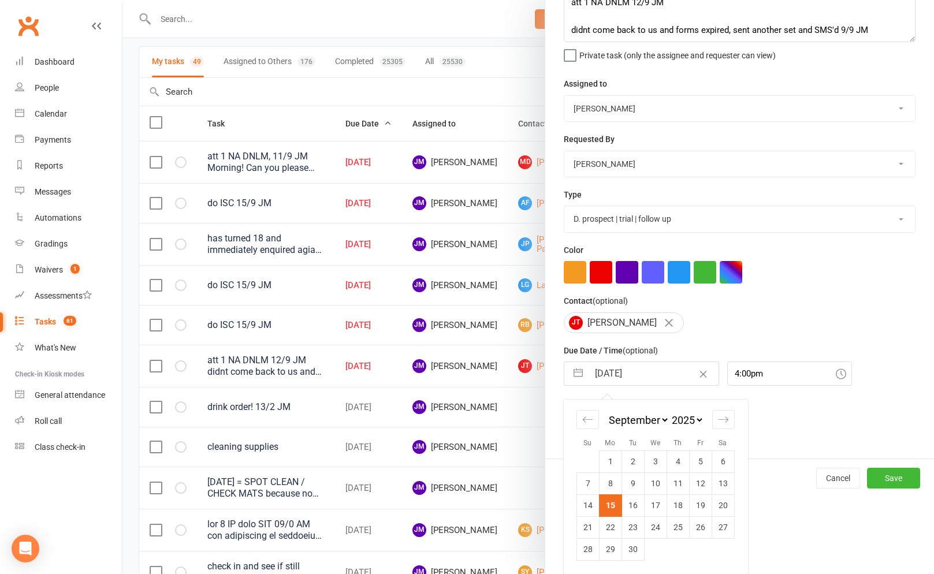
drag, startPoint x: 628, startPoint y: 495, endPoint x: 689, endPoint y: 503, distance: 61.8
click at [627, 495] on td "16" at bounding box center [632, 505] width 23 height 22
type input "16 Sep 2025"
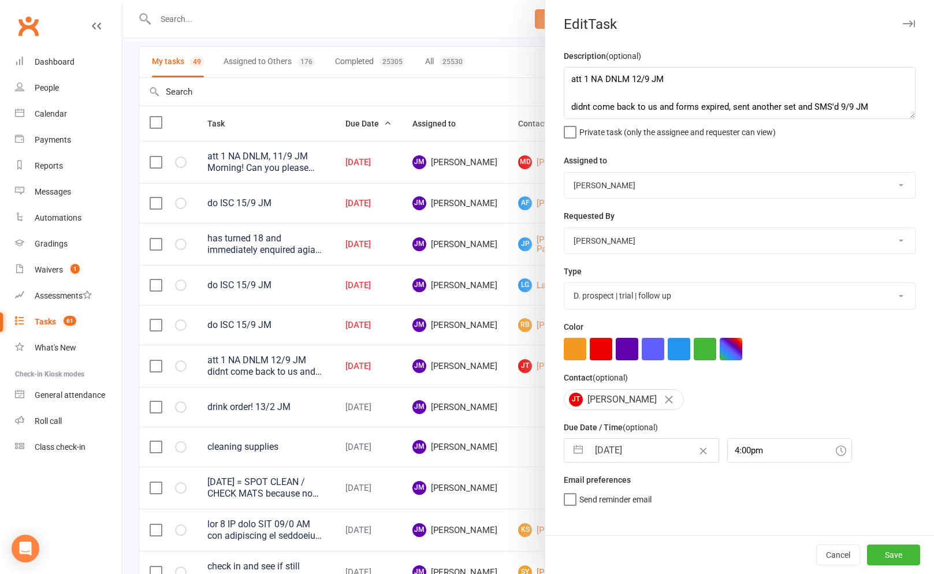
scroll to position [0, 0]
click at [901, 548] on button "Save" at bounding box center [893, 555] width 53 height 21
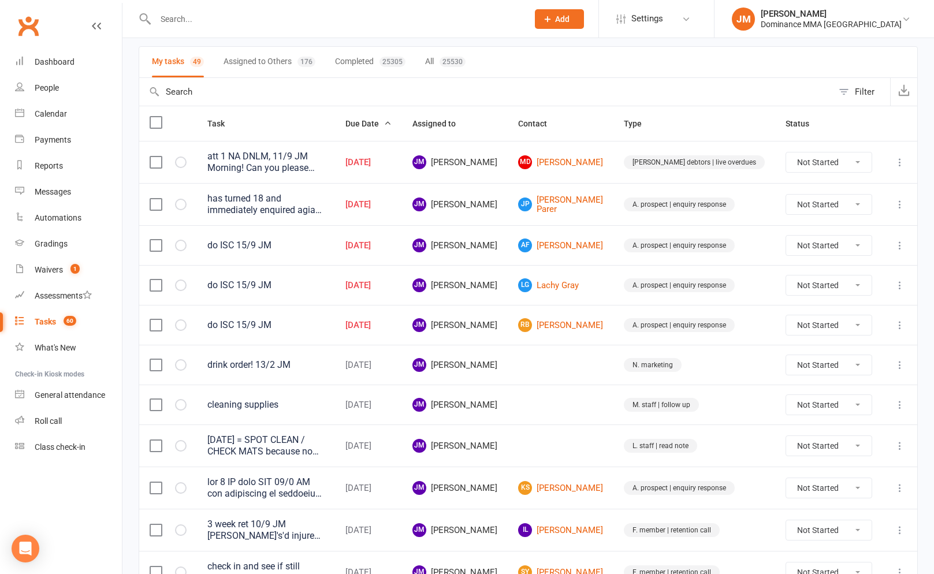
click at [902, 241] on icon at bounding box center [900, 246] width 12 height 12
click at [845, 282] on link "Edit" at bounding box center [849, 291] width 114 height 23
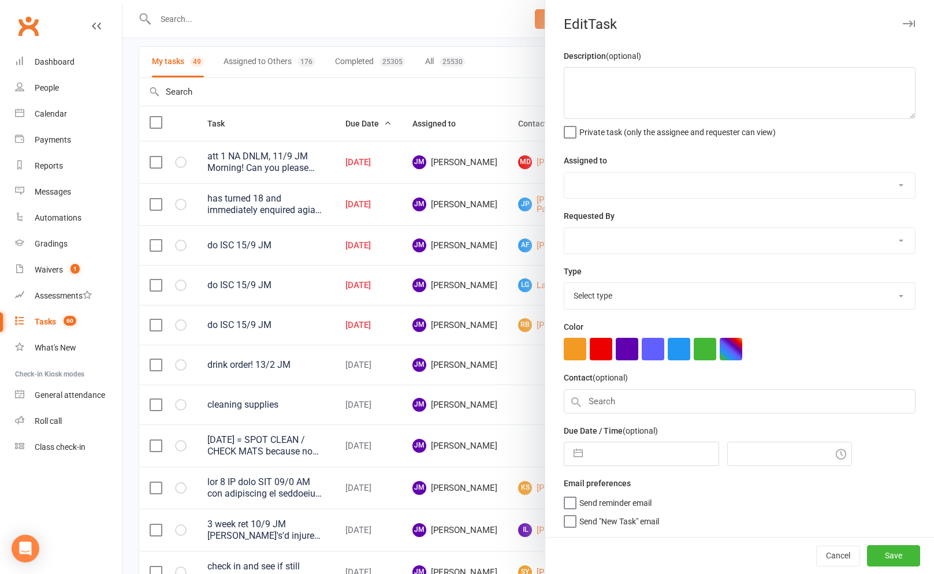
type textarea "do ISC 15/9 JM"
select select "45422"
type input "15 Sep 2025"
type input "8:00am"
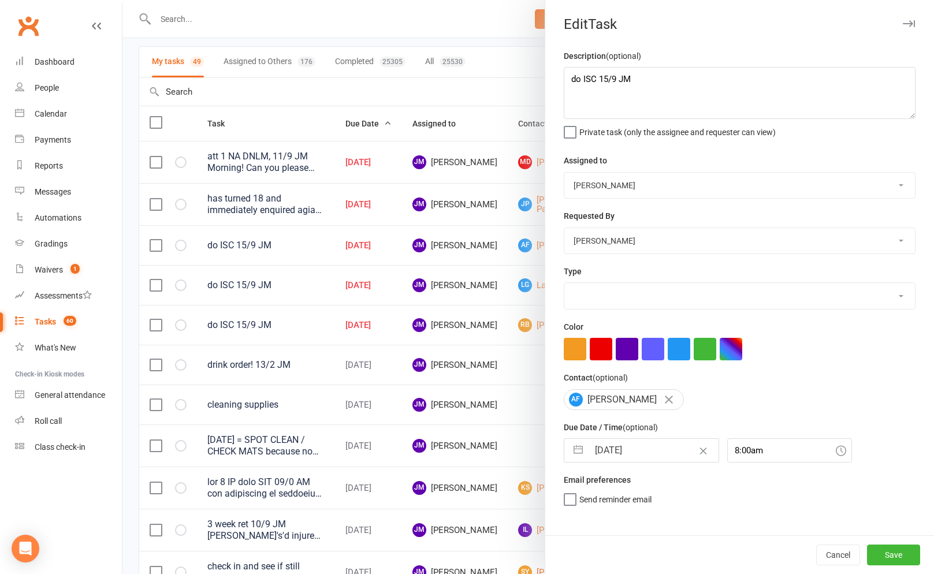
select select "3860"
select select "7"
select select "2025"
select select "8"
select select "2025"
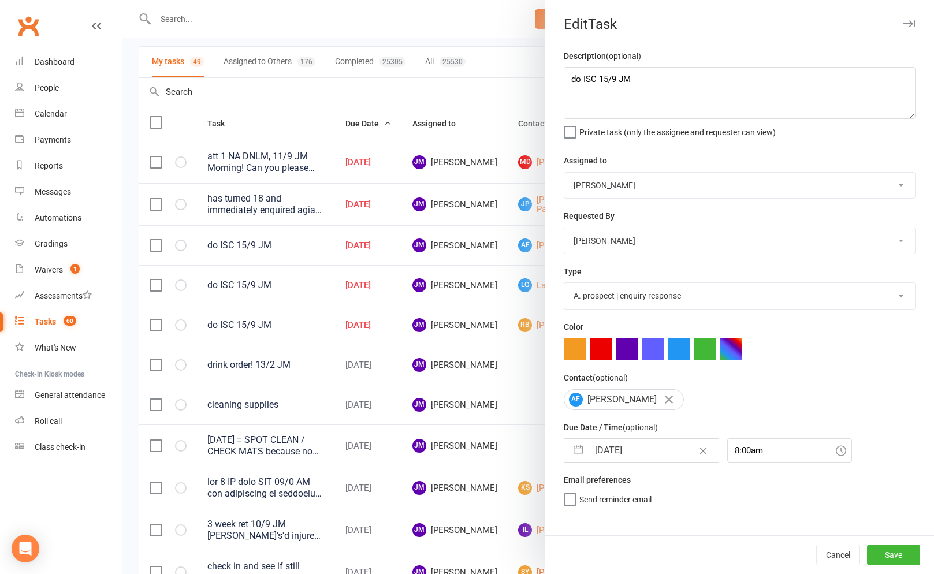
select select "9"
select select "2025"
click at [594, 451] on input "15 Sep 2025" at bounding box center [654, 450] width 130 height 23
click at [621, 175] on select "Cat Wilson David Hart Lachlan Dart Alish S. Will Wesley Max Viney Dominance MMA…" at bounding box center [739, 185] width 351 height 25
select select "50862"
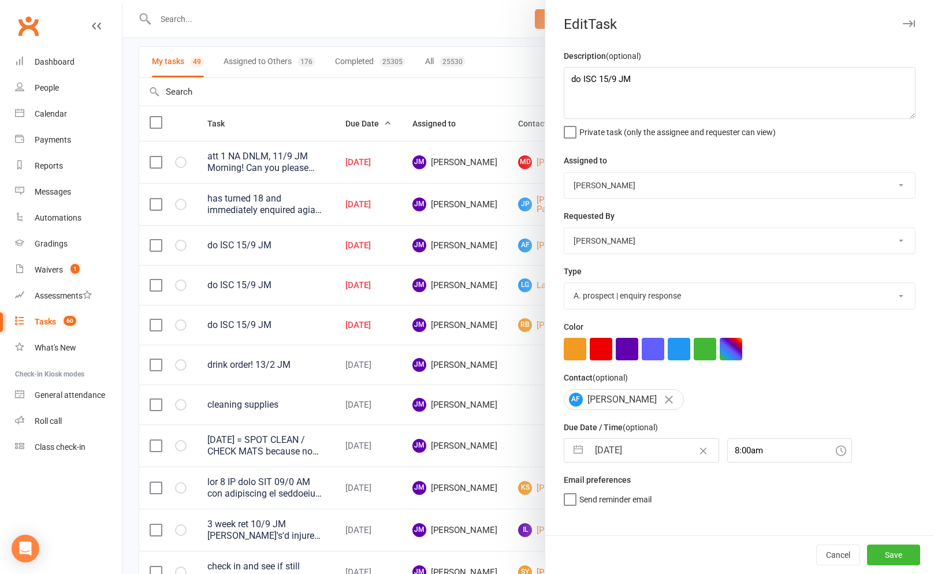
click at [564, 173] on select "Cat Wilson David Hart Lachlan Dart Alish S. Will Wesley Max Viney Dominance MMA…" at bounding box center [739, 185] width 351 height 25
click at [606, 523] on span "Send "New Task" email" at bounding box center [619, 515] width 80 height 13
click at [606, 509] on input "Send "New Task" email" at bounding box center [611, 509] width 95 height 0
click at [909, 558] on button "Save" at bounding box center [893, 555] width 53 height 21
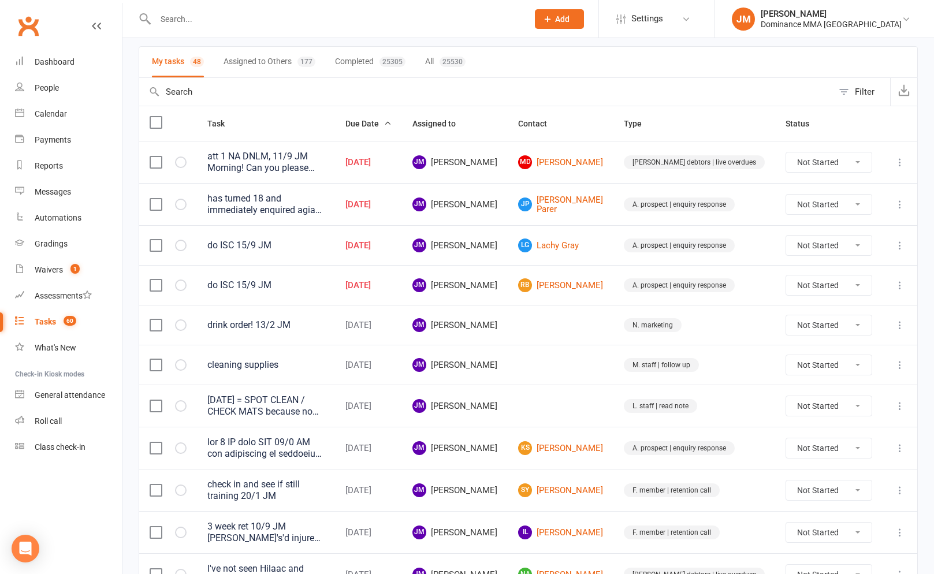
click at [903, 245] on icon at bounding box center [900, 246] width 12 height 12
click at [820, 290] on link "Edit" at bounding box center [849, 291] width 114 height 23
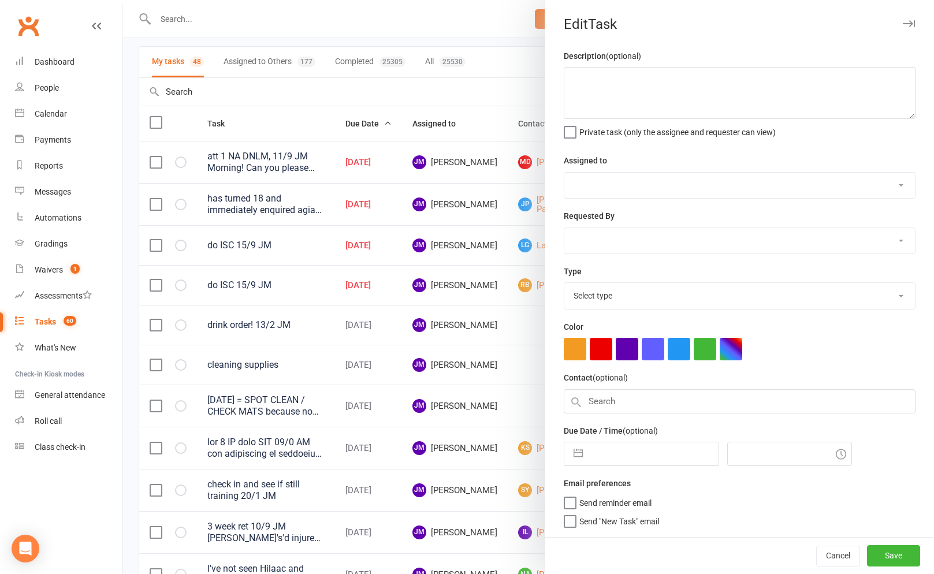
type textarea "do ISC 15/9 JM"
select select "45422"
type input "15 Sep 2025"
type input "8:30am"
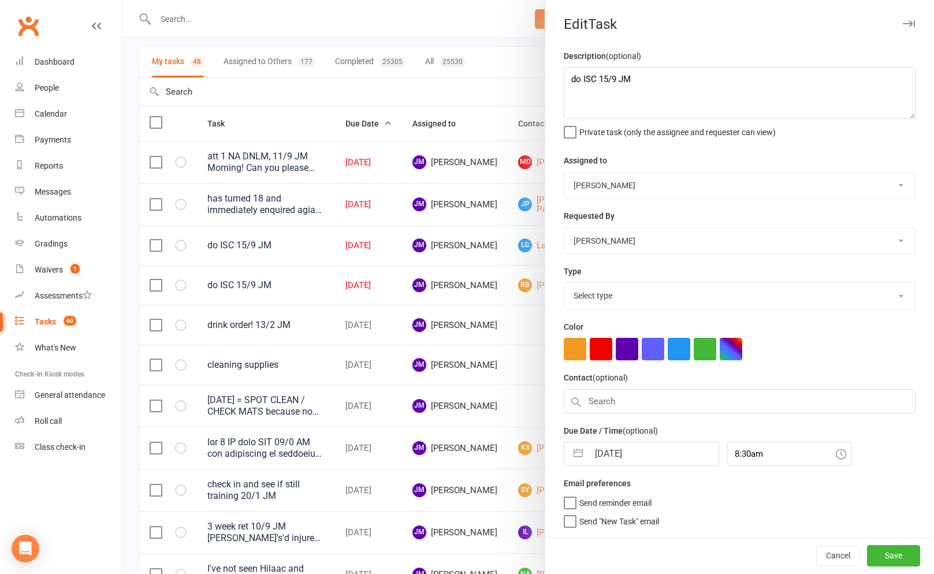
select select "3860"
click at [615, 189] on select "Cat Wilson David Hart Lachlan Dart Alish S. Will Wesley Max Viney Dominance MMA…" at bounding box center [739, 185] width 351 height 25
select select "50862"
click at [564, 173] on select "Cat Wilson David Hart Lachlan Dart Alish S. Will Wesley Max Viney Dominance MMA…" at bounding box center [739, 185] width 351 height 25
click at [608, 523] on span "Send "New Task" email" at bounding box center [619, 515] width 80 height 13
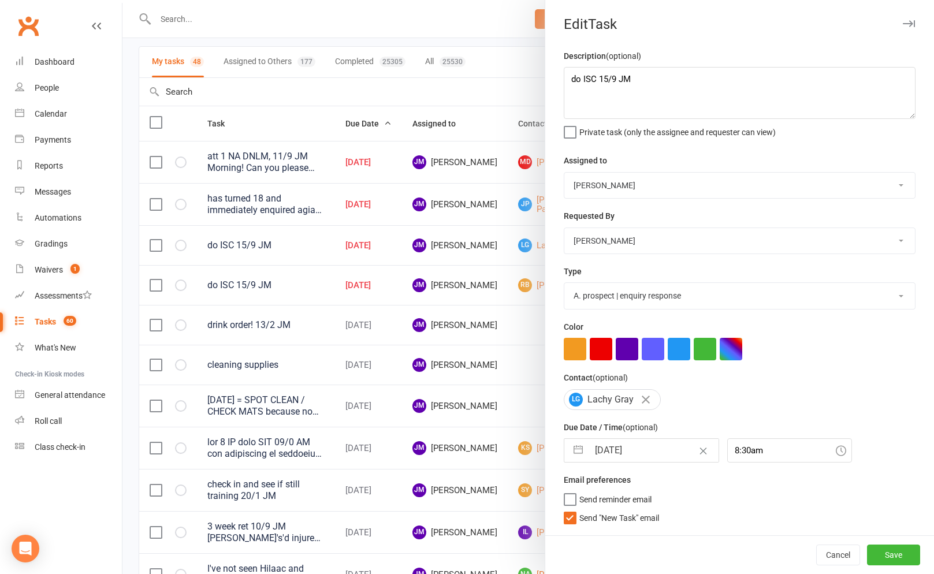
click at [608, 509] on input "Send "New Task" email" at bounding box center [611, 509] width 95 height 0
click at [883, 554] on button "Save" at bounding box center [893, 555] width 53 height 21
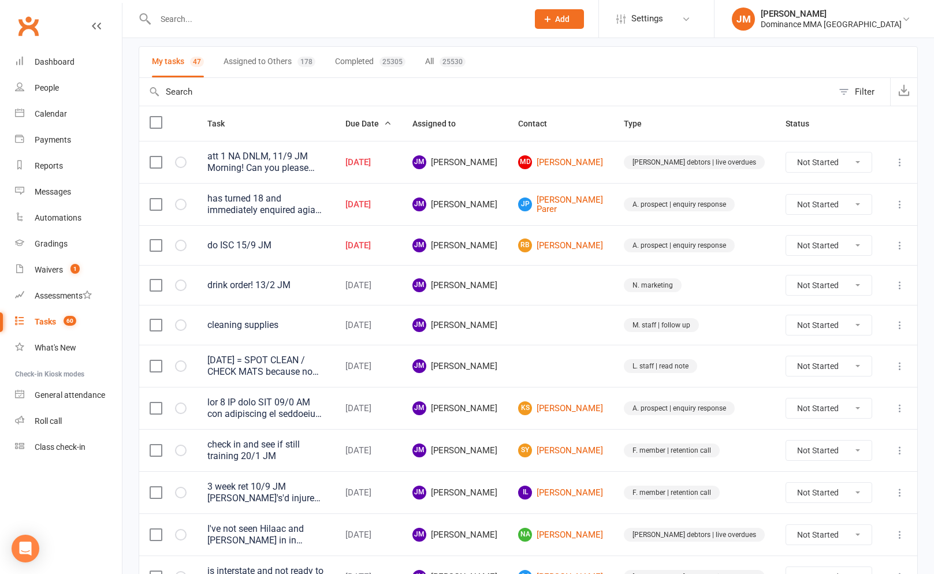
click at [899, 243] on icon at bounding box center [900, 246] width 12 height 12
click at [833, 285] on link "Edit" at bounding box center [849, 291] width 114 height 23
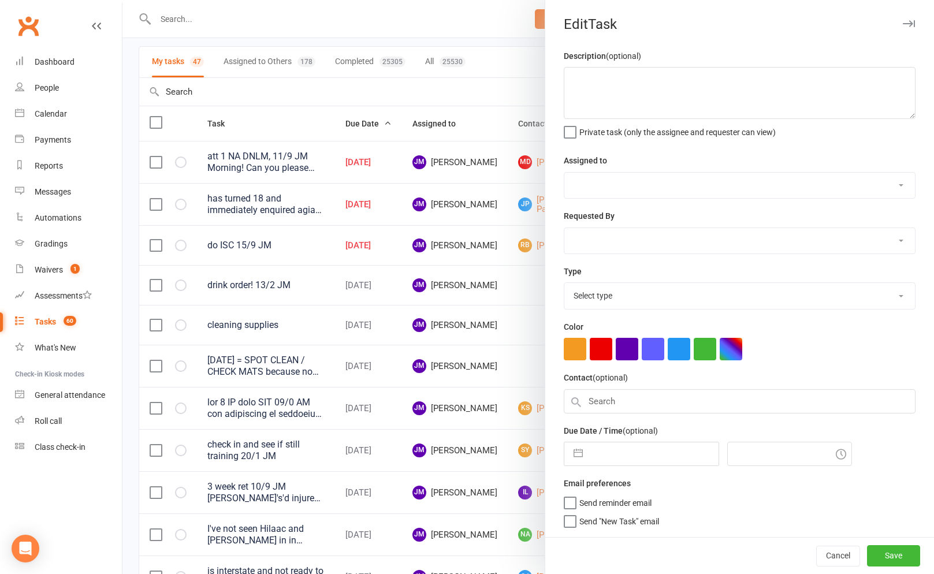
type textarea "do ISC 15/9 JM"
select select "45422"
type input "15 Sep 2025"
type input "8:30am"
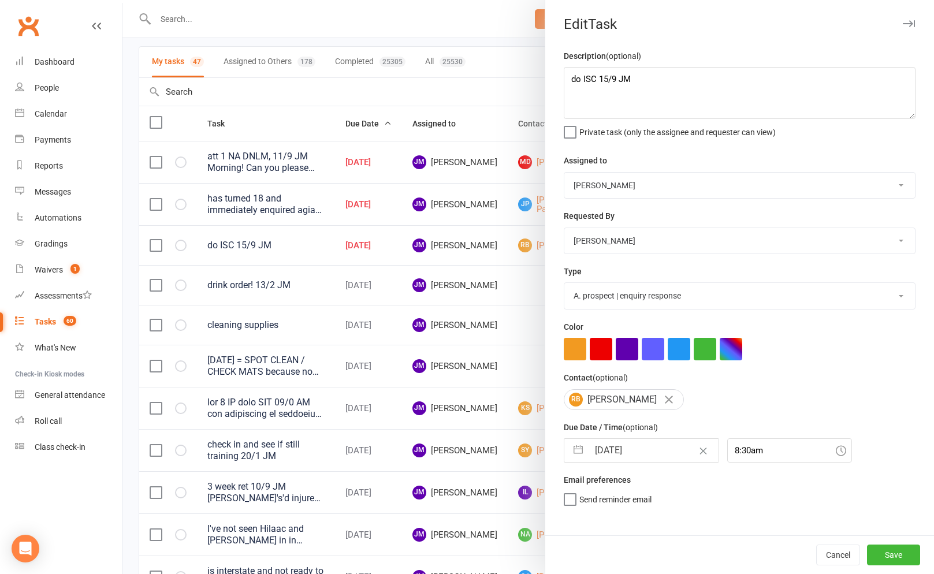
select select "3860"
click at [680, 183] on select "Cat Wilson David Hart Lachlan Dart Alish S. Will Wesley Max Viney Dominance MMA…" at bounding box center [739, 185] width 351 height 25
select select "50862"
click at [564, 173] on select "Cat Wilson David Hart Lachlan Dart Alish S. Will Wesley Max Viney Dominance MMA…" at bounding box center [739, 185] width 351 height 25
click at [623, 516] on span "Send "New Task" email" at bounding box center [619, 515] width 80 height 13
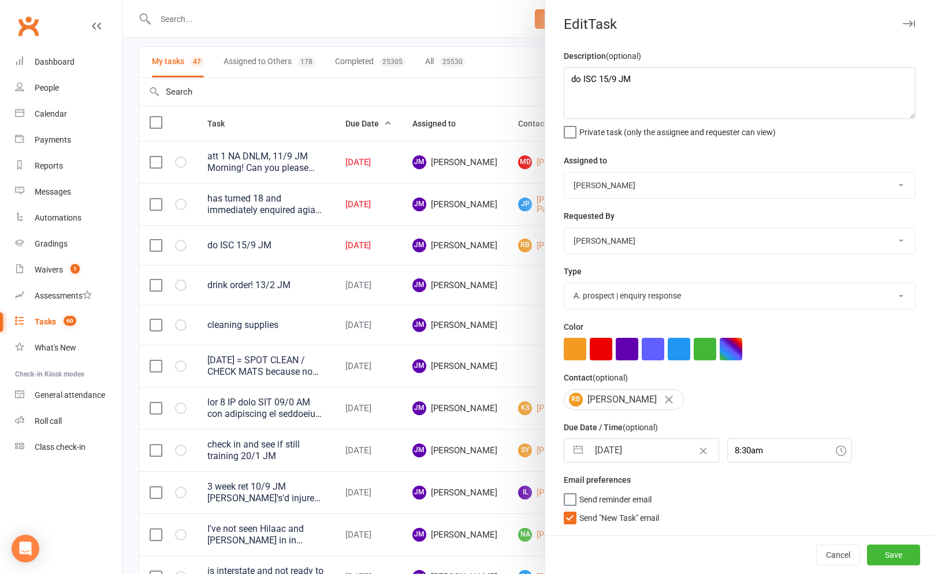
click at [623, 509] on input "Send "New Task" email" at bounding box center [611, 509] width 95 height 0
click at [904, 560] on button "Save" at bounding box center [893, 555] width 53 height 21
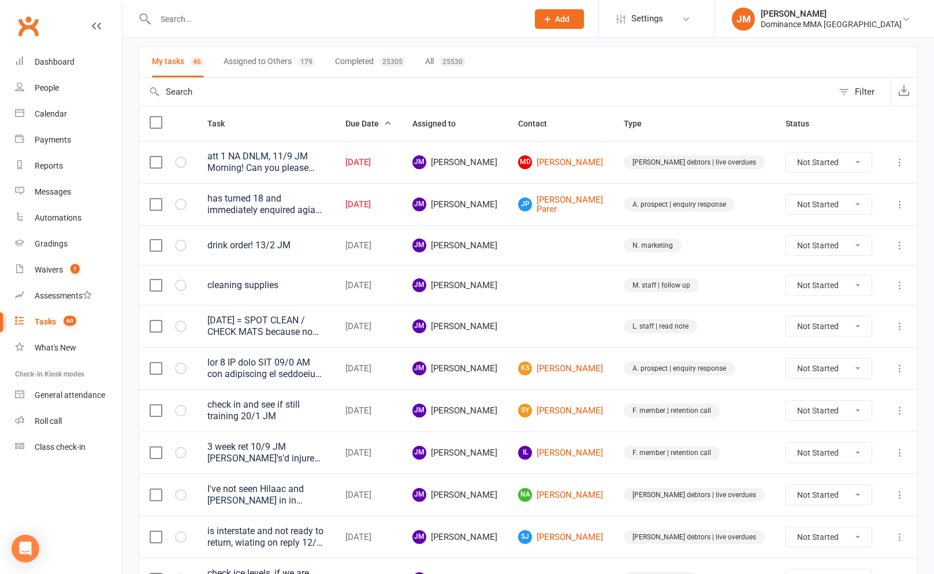
click at [352, 23] on input "text" at bounding box center [336, 19] width 368 height 16
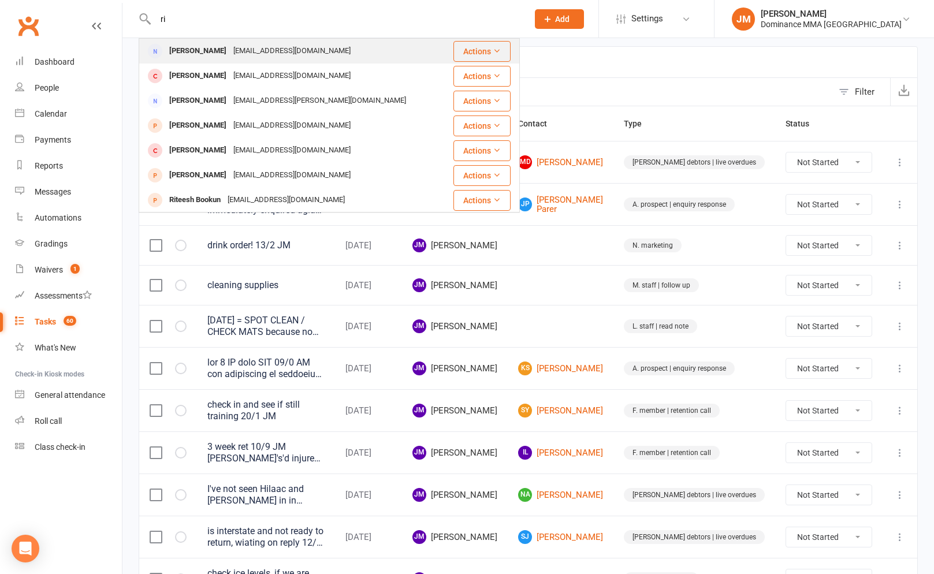
type input "r"
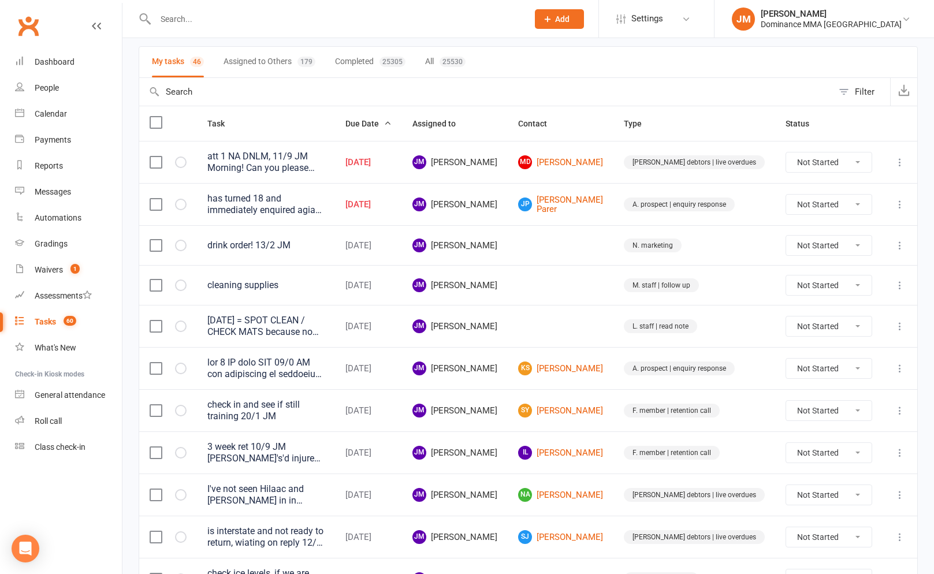
click at [539, 98] on input "text" at bounding box center [486, 92] width 694 height 28
click at [898, 161] on icon at bounding box center [900, 163] width 12 height 12
click at [813, 204] on link "Edit" at bounding box center [849, 207] width 114 height 23
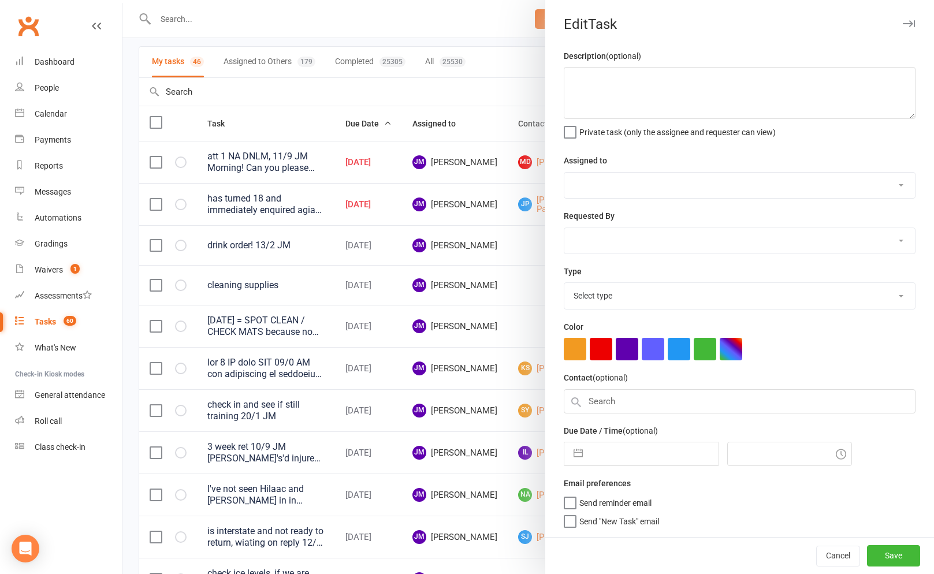
type textarea "att 1 NA DNLM, 11/9 JM Morning! Can you please give [PERSON_NAME] a call. I hav…"
select select "45422"
select select "50862"
type input "15 Sep 2025"
type input "5:00am"
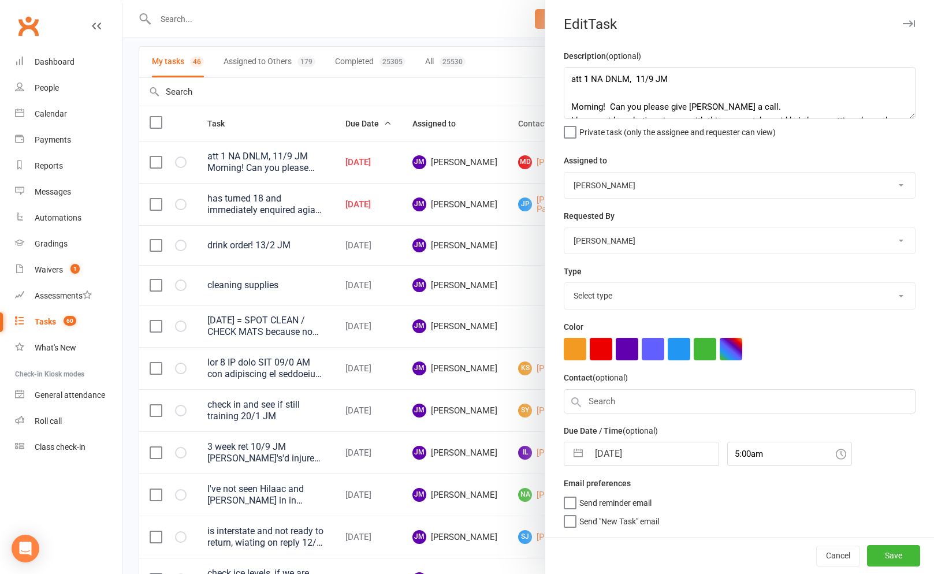
select select "3869"
click at [582, 451] on button "button" at bounding box center [578, 450] width 21 height 23
select select "7"
select select "2025"
select select "8"
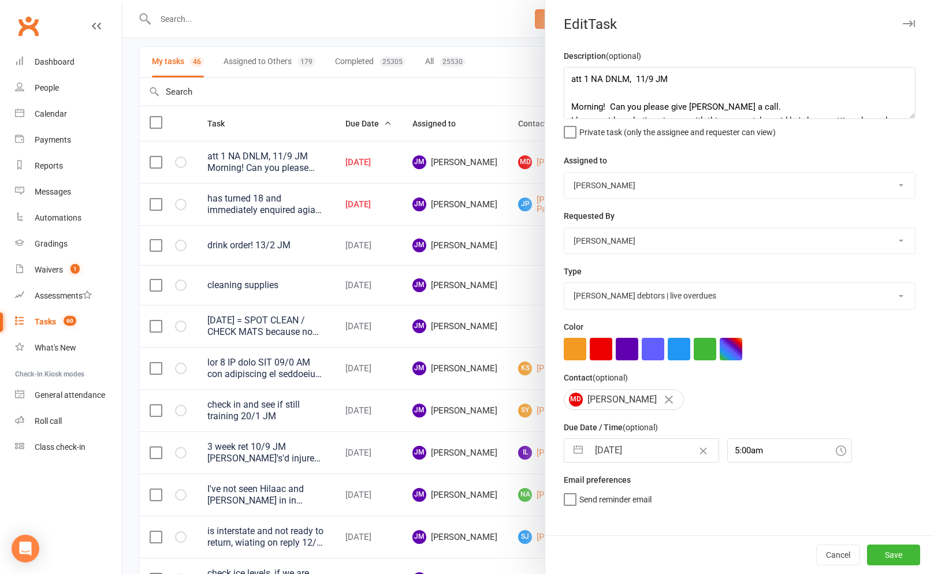
select select "2025"
select select "9"
select select "2025"
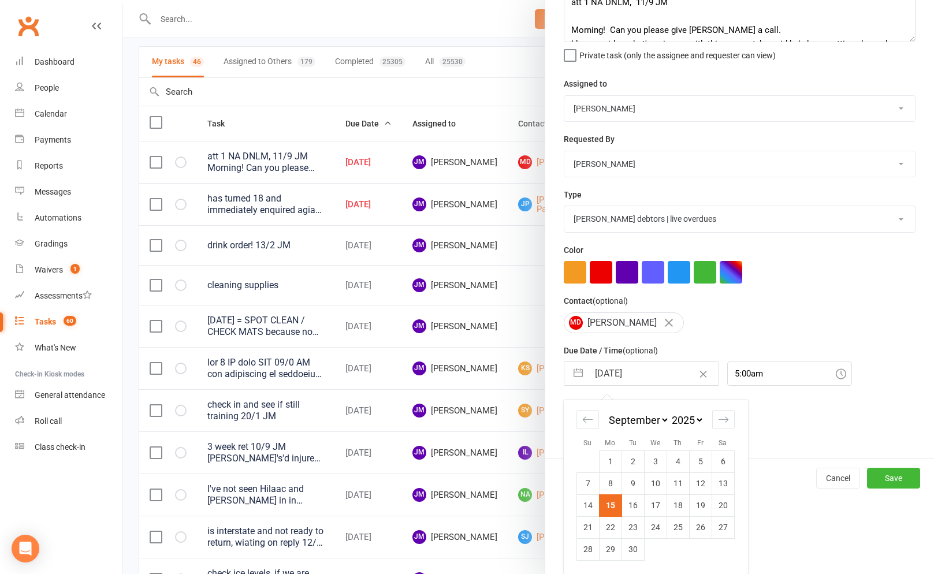
click at [641, 505] on td "16" at bounding box center [632, 505] width 23 height 22
type input "16 Sep 2025"
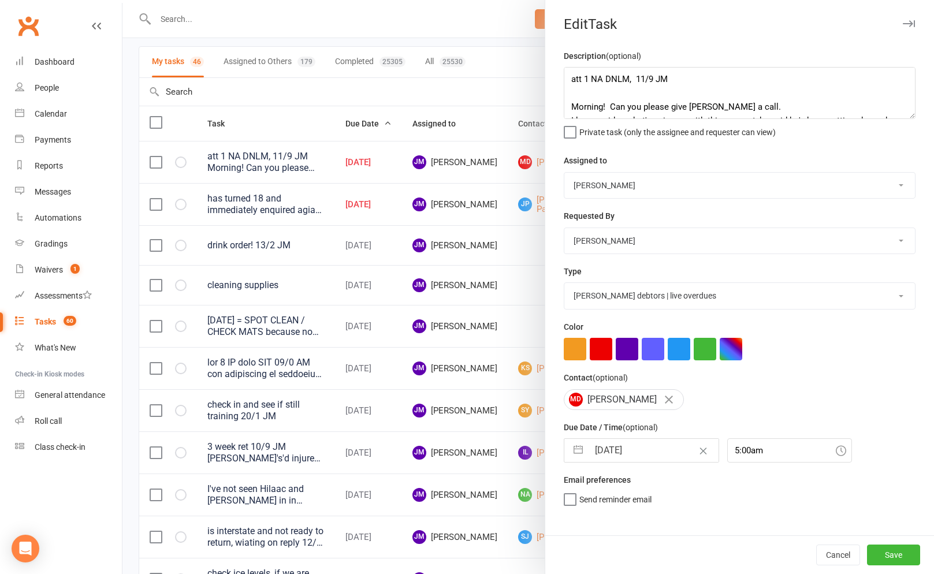
scroll to position [0, 0]
click at [887, 558] on button "Save" at bounding box center [893, 555] width 53 height 21
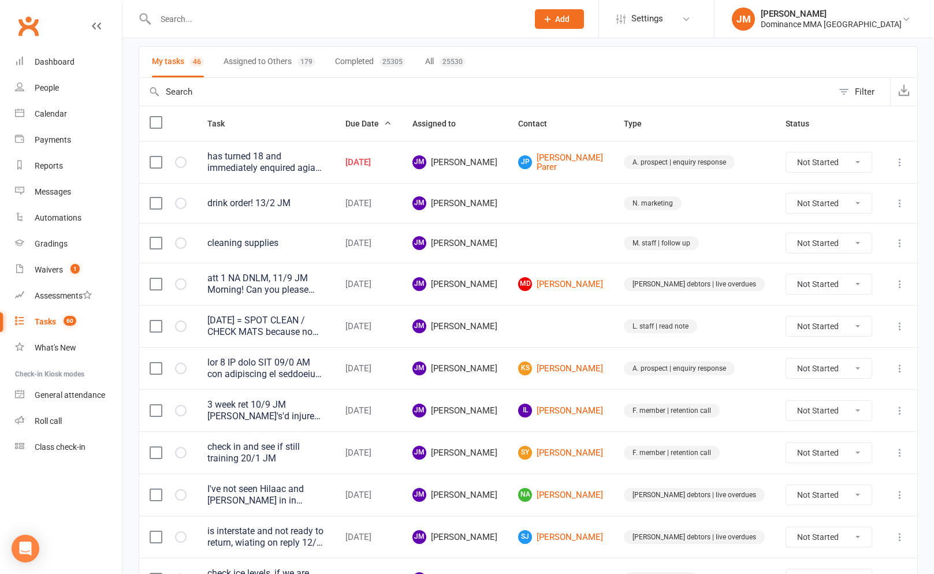
click at [902, 164] on icon at bounding box center [900, 163] width 12 height 12
click at [832, 208] on link "Edit" at bounding box center [849, 207] width 114 height 23
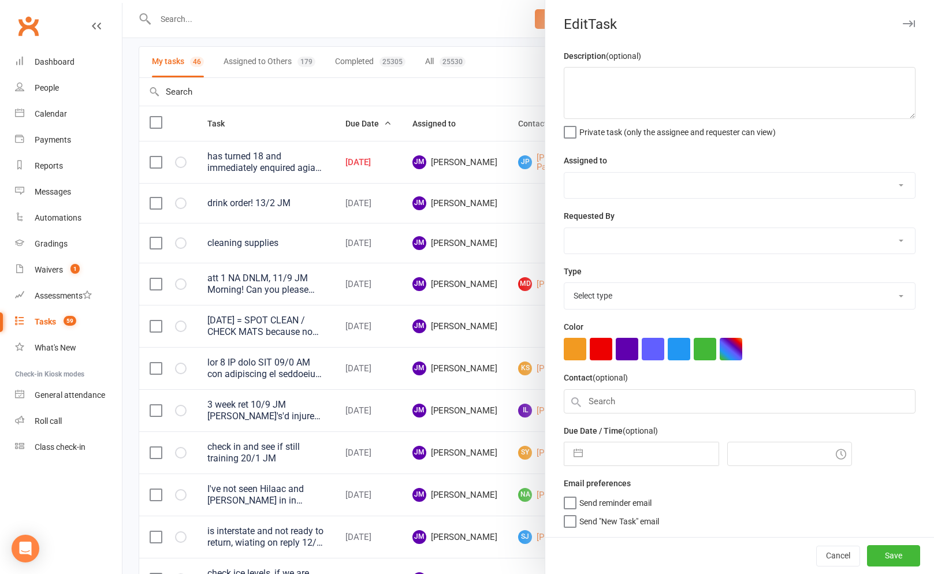
type textarea "has turned 18 and immediately enquired agian , do ISC 15/9 JM"
select select "45422"
type input "15 Sep 2025"
type input "8:00am"
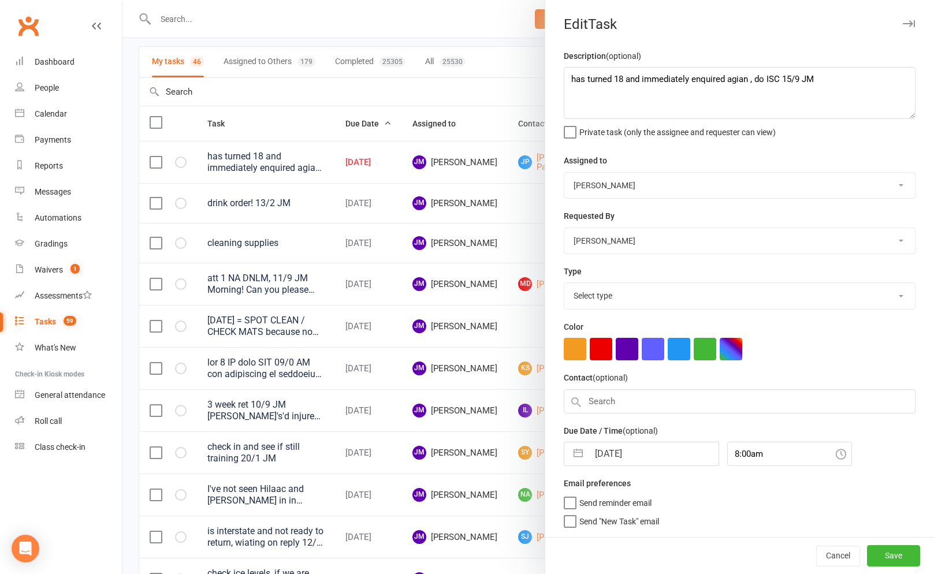
select select "3860"
drag, startPoint x: 568, startPoint y: 455, endPoint x: 579, endPoint y: 456, distance: 11.0
click at [568, 455] on button "button" at bounding box center [578, 450] width 21 height 23
select select "7"
select select "2025"
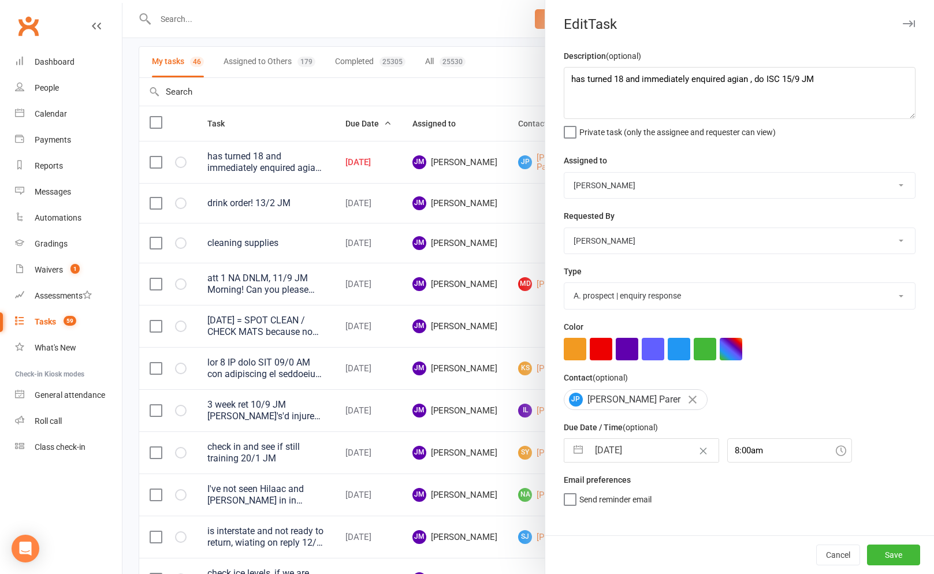
select select "8"
select select "2025"
select select "9"
select select "2025"
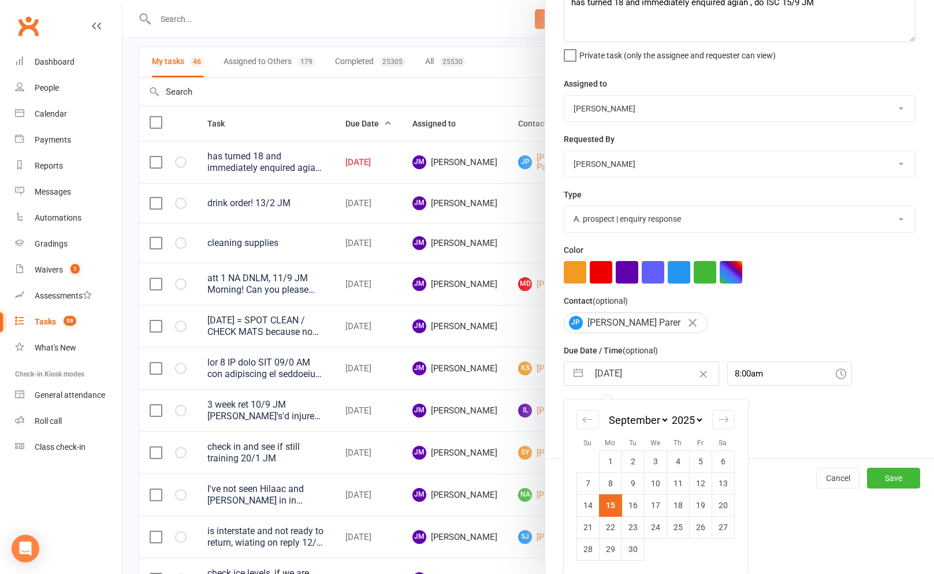
drag, startPoint x: 629, startPoint y: 506, endPoint x: 635, endPoint y: 507, distance: 5.8
click at [629, 506] on td "16" at bounding box center [632, 505] width 23 height 22
type input "16 Sep 2025"
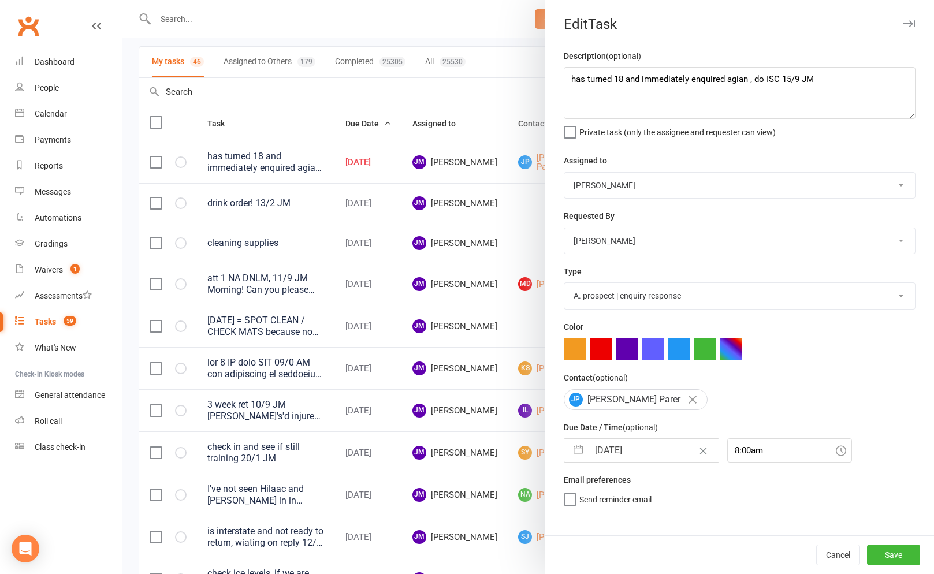
scroll to position [0, 0]
click at [881, 554] on button "Save" at bounding box center [893, 555] width 53 height 21
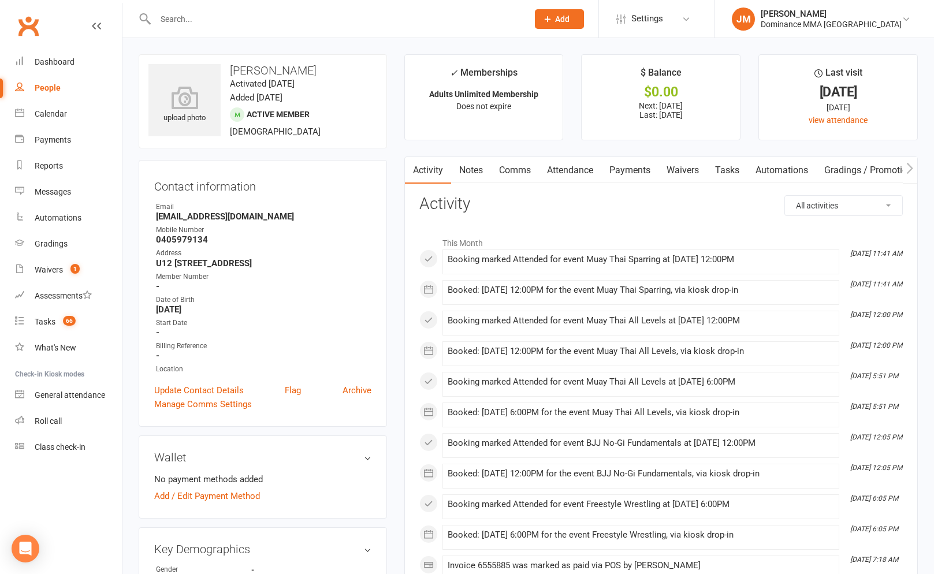
click at [638, 172] on link "Payments" at bounding box center [629, 170] width 57 height 27
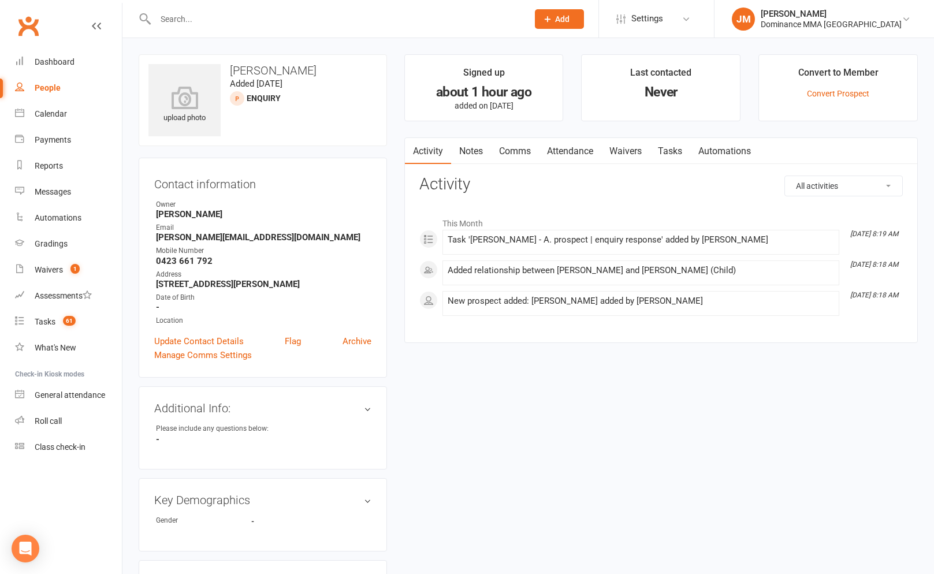
click at [578, 154] on link "Attendance" at bounding box center [570, 151] width 62 height 27
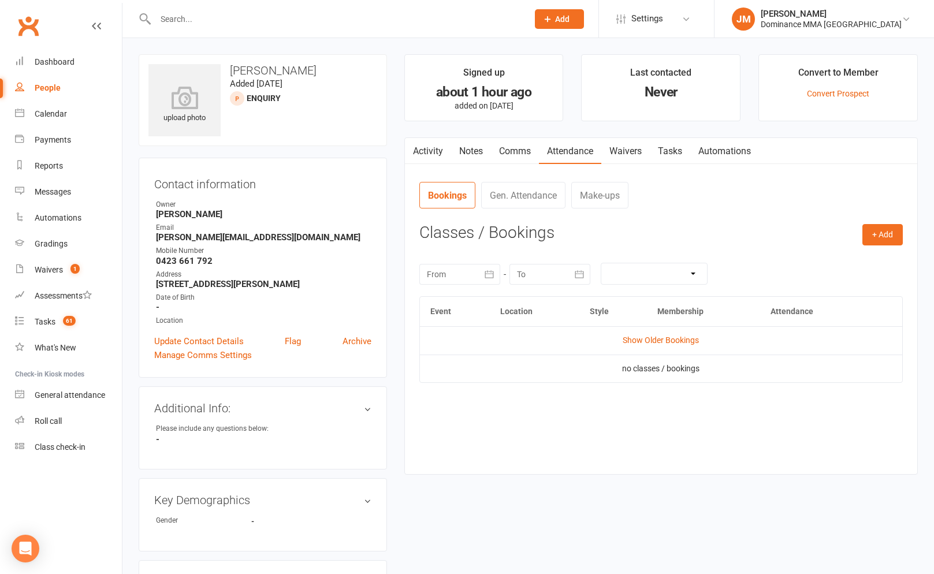
click at [672, 151] on link "Tasks" at bounding box center [670, 151] width 40 height 27
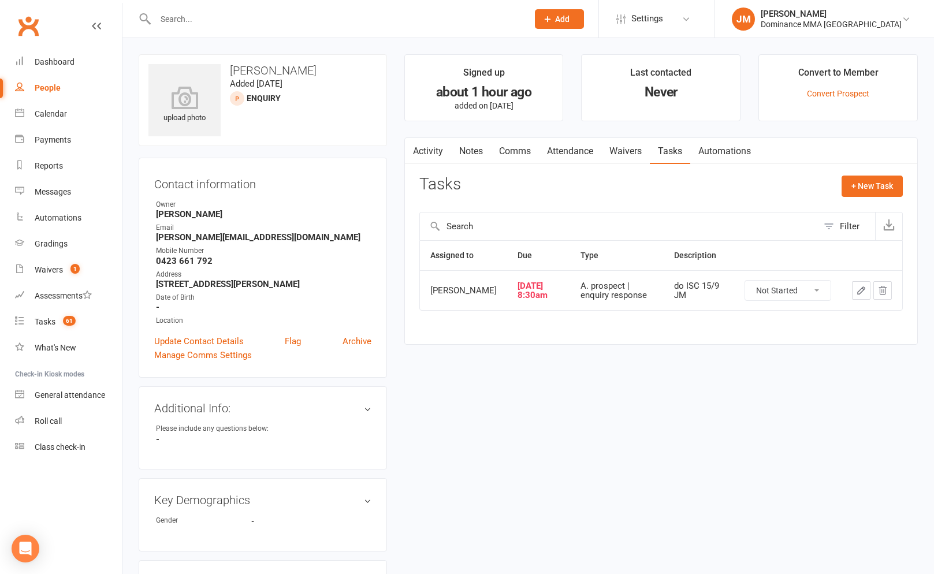
click at [468, 159] on link "Notes" at bounding box center [471, 151] width 40 height 27
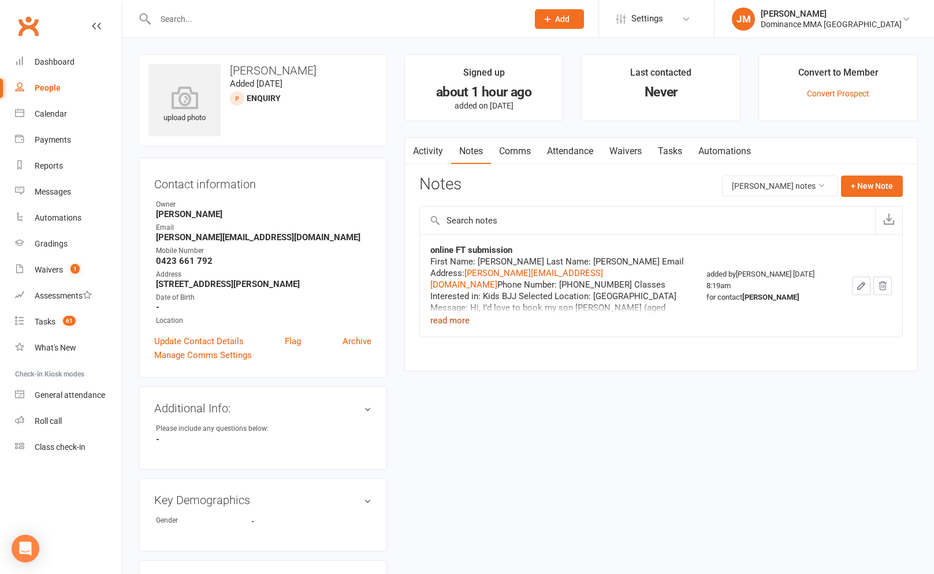
click at [448, 318] on button "read more" at bounding box center [449, 321] width 39 height 14
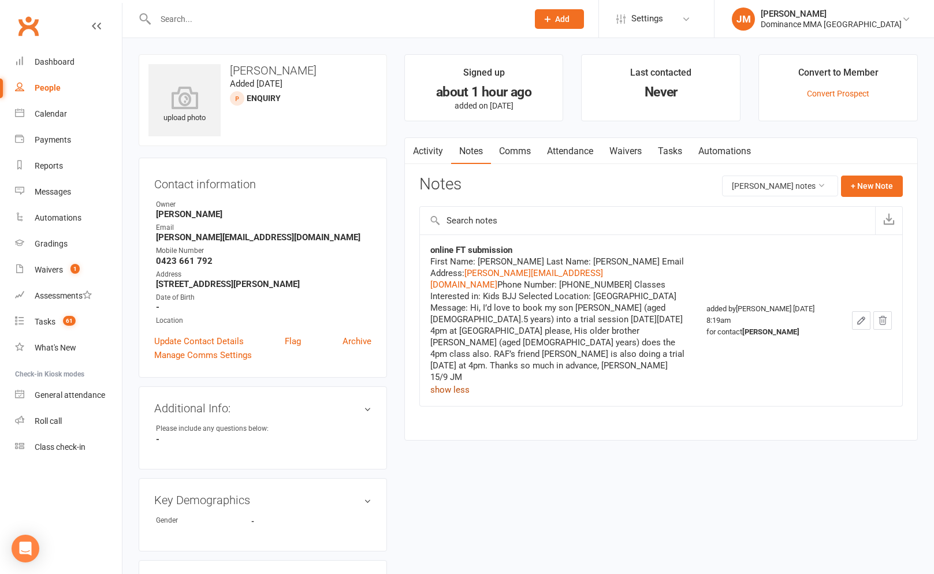
click at [660, 155] on link "Tasks" at bounding box center [670, 151] width 40 height 27
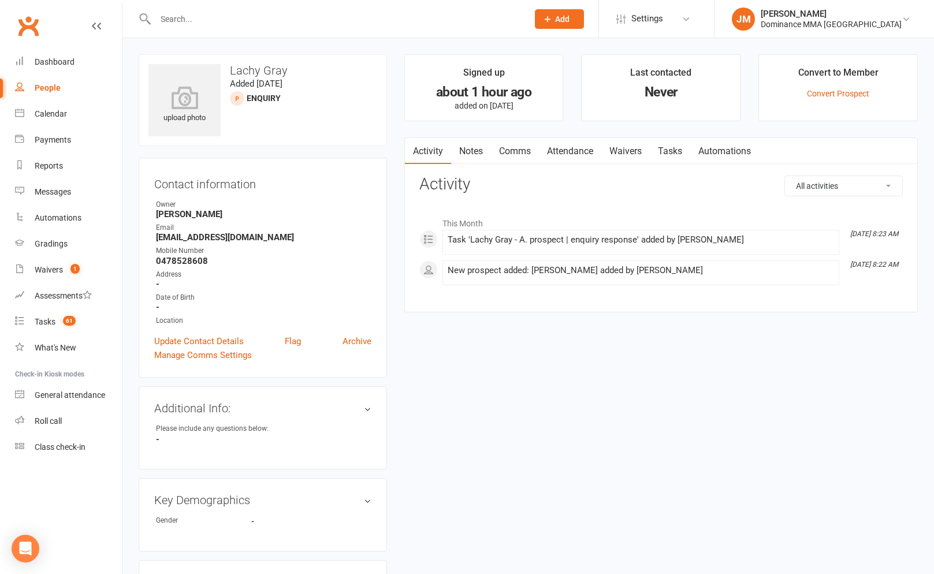
click at [488, 154] on link "Notes" at bounding box center [471, 151] width 40 height 27
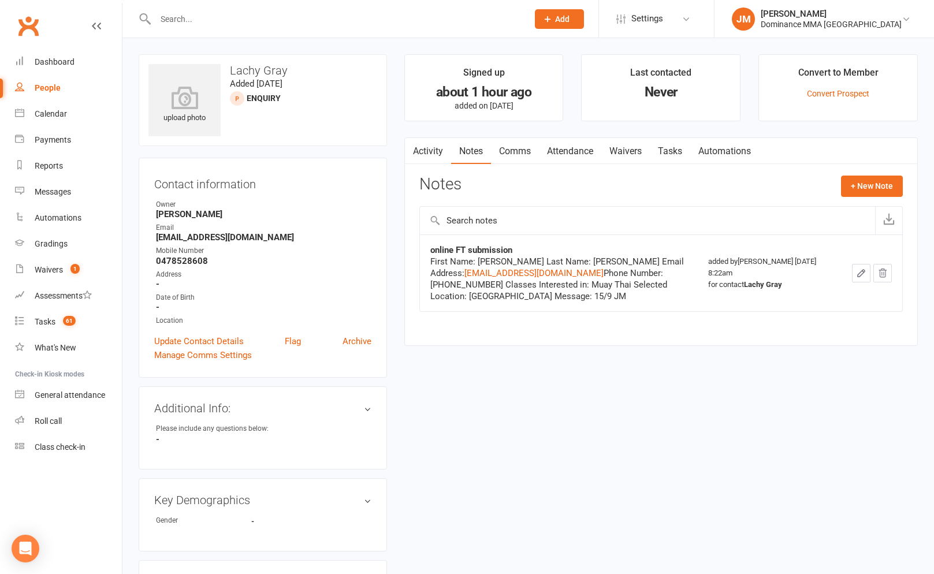
click at [687, 158] on link "Tasks" at bounding box center [670, 151] width 40 height 27
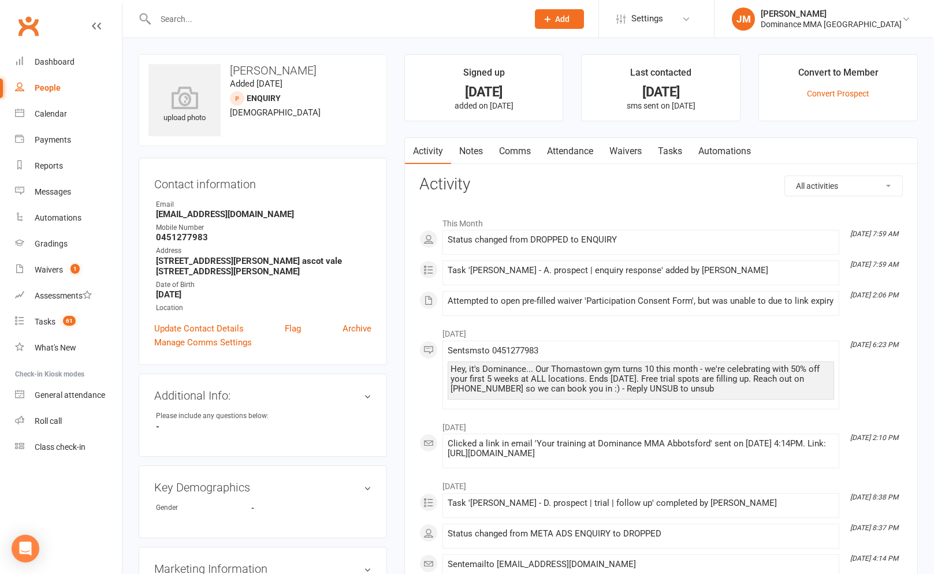
click at [484, 146] on link "Notes" at bounding box center [471, 151] width 40 height 27
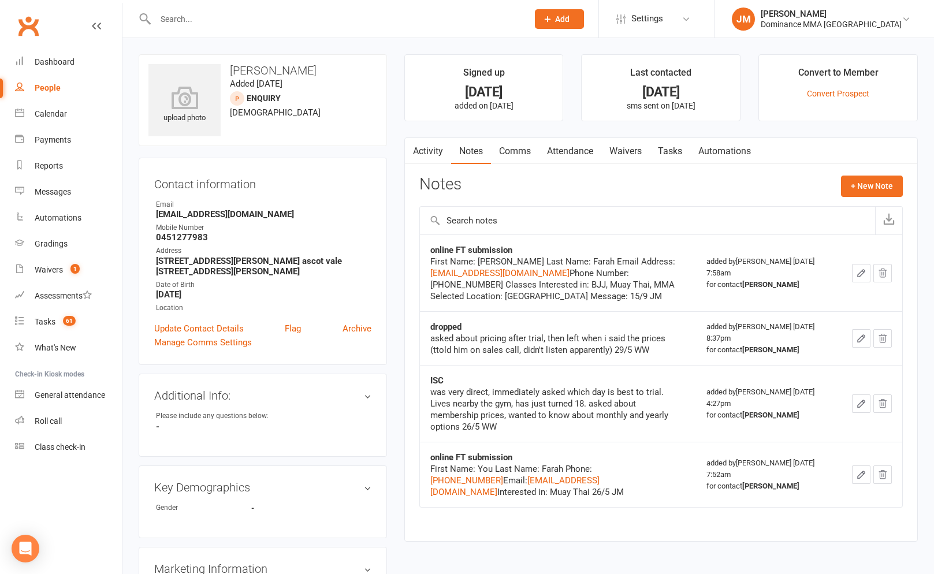
click at [679, 152] on link "Tasks" at bounding box center [670, 151] width 40 height 27
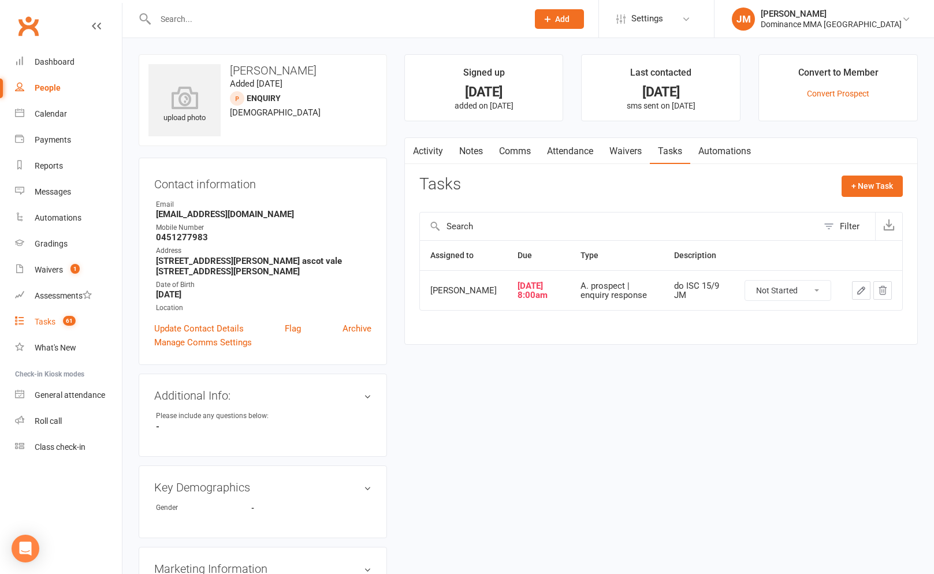
click at [36, 323] on div "Tasks" at bounding box center [45, 321] width 21 height 9
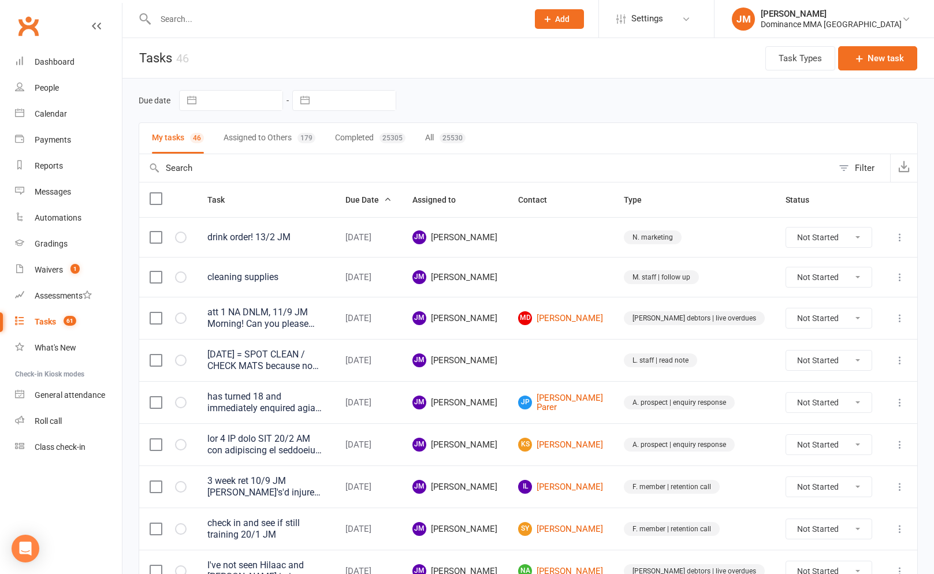
click at [259, 143] on button "Assigned to Others 179" at bounding box center [270, 138] width 92 height 31
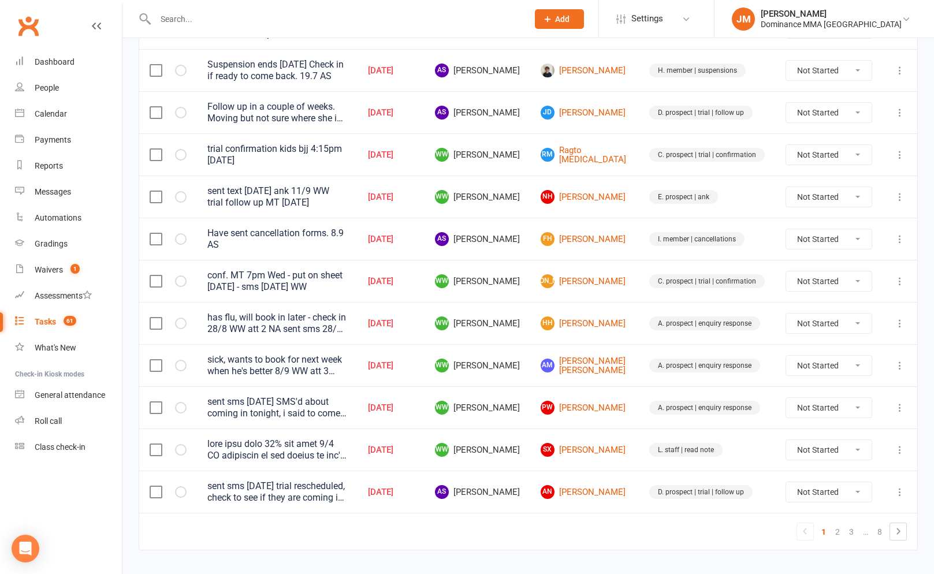
scroll to position [767, 0]
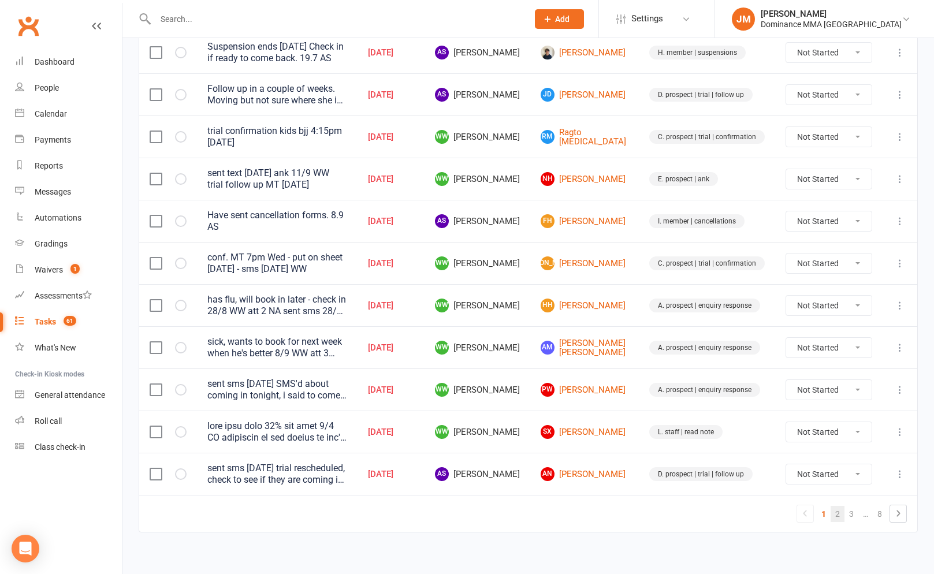
click at [839, 507] on link "2" at bounding box center [838, 514] width 14 height 16
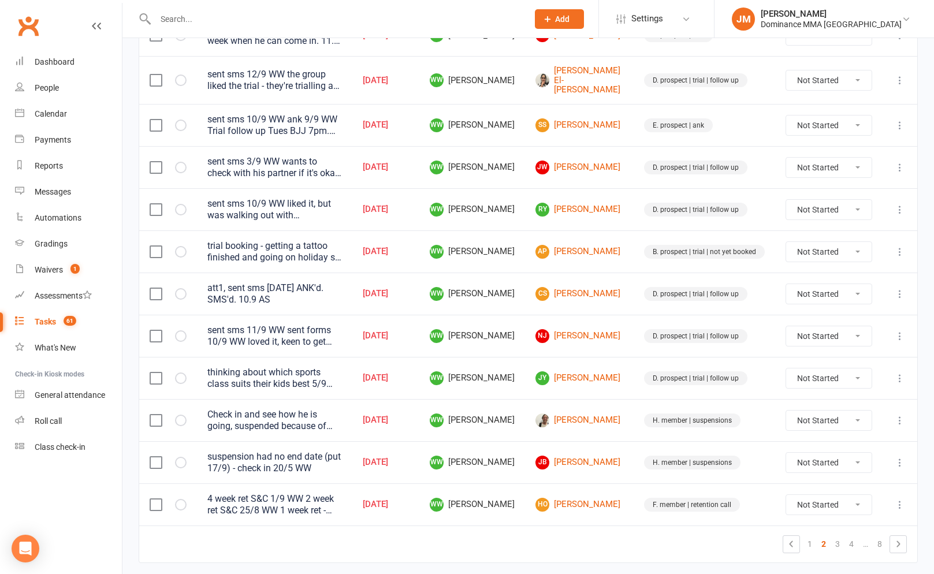
scroll to position [787, 0]
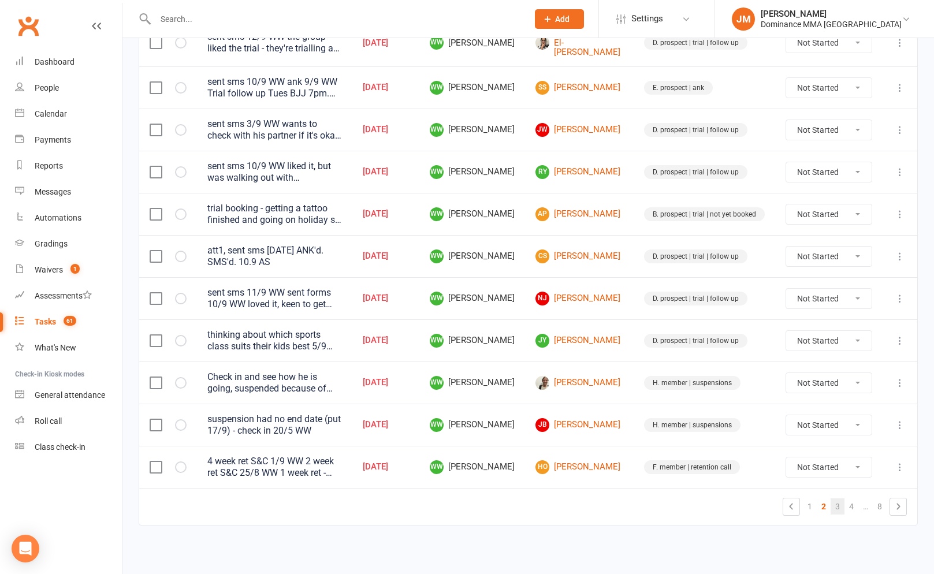
click at [832, 507] on link "3" at bounding box center [838, 506] width 14 height 16
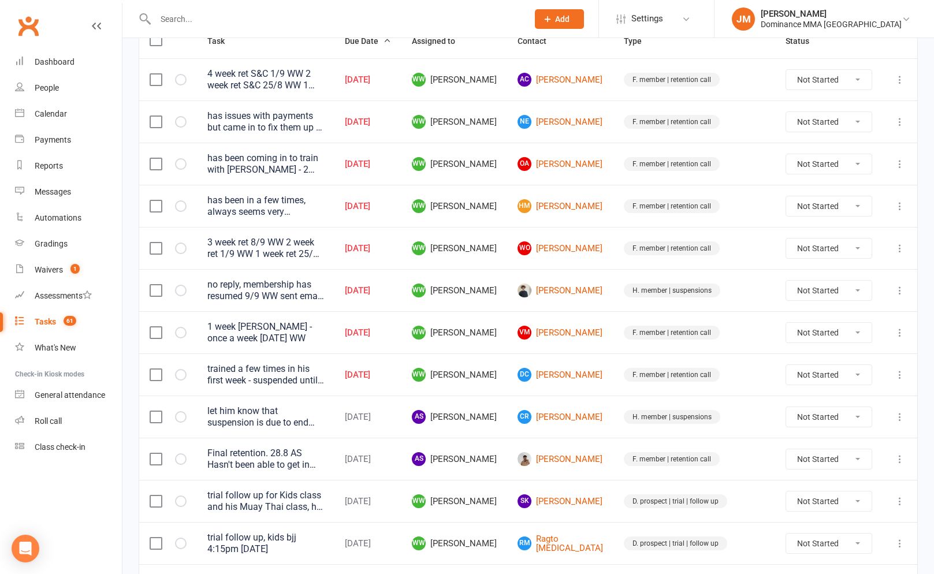
scroll to position [0, 0]
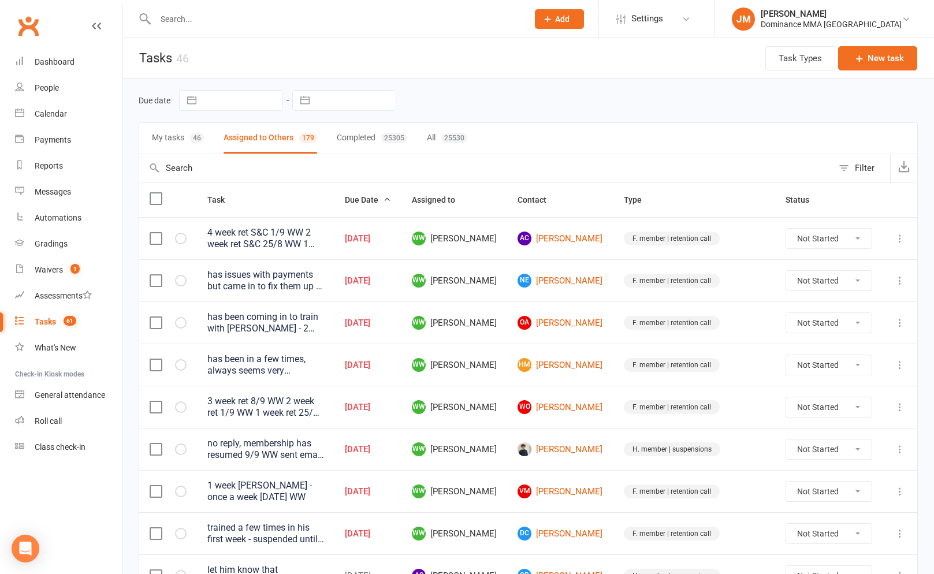
click at [192, 144] on button "My tasks 46" at bounding box center [178, 138] width 52 height 31
